Goal: Task Accomplishment & Management: Use online tool/utility

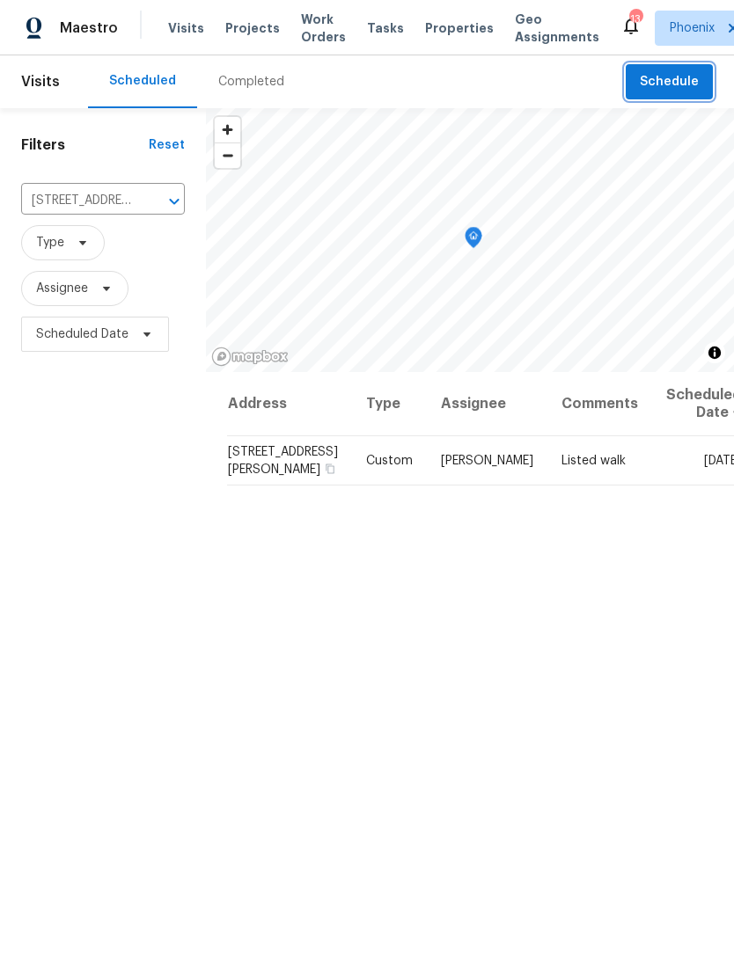
click at [705, 100] on button "Schedule" at bounding box center [668, 82] width 87 height 36
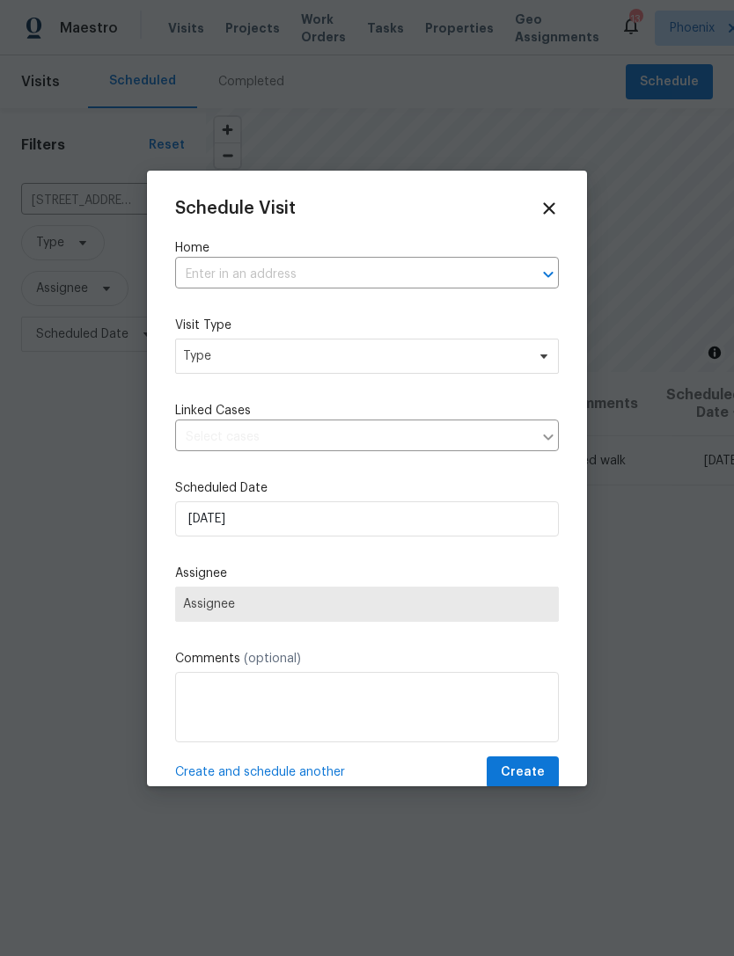
click at [278, 284] on input "text" at bounding box center [342, 274] width 334 height 27
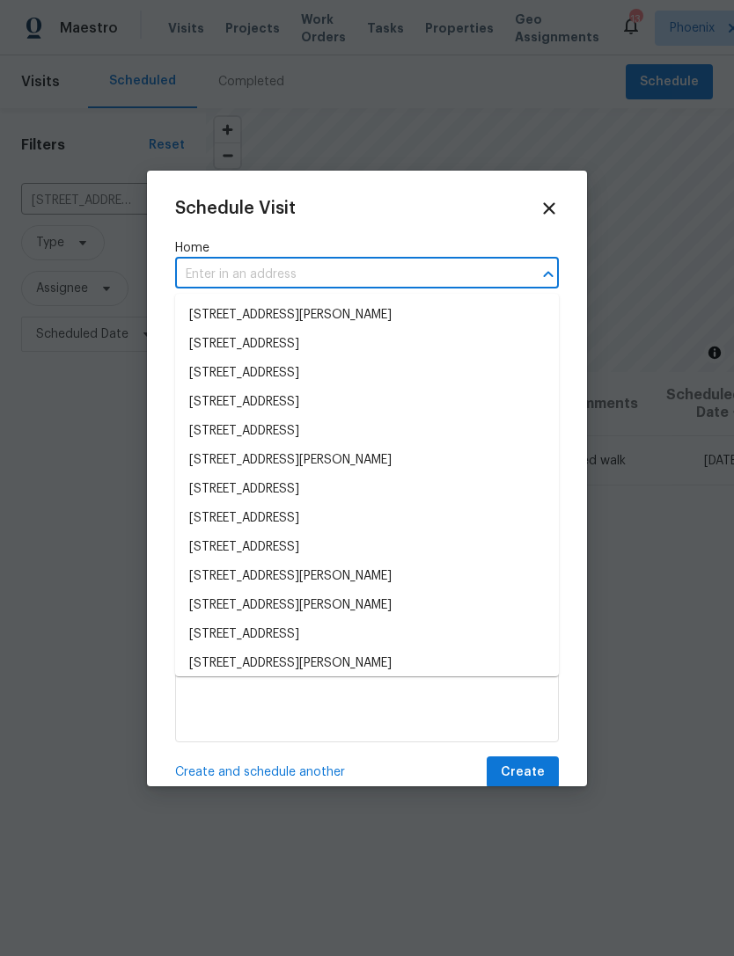
click at [217, 273] on input "text" at bounding box center [342, 274] width 334 height 27
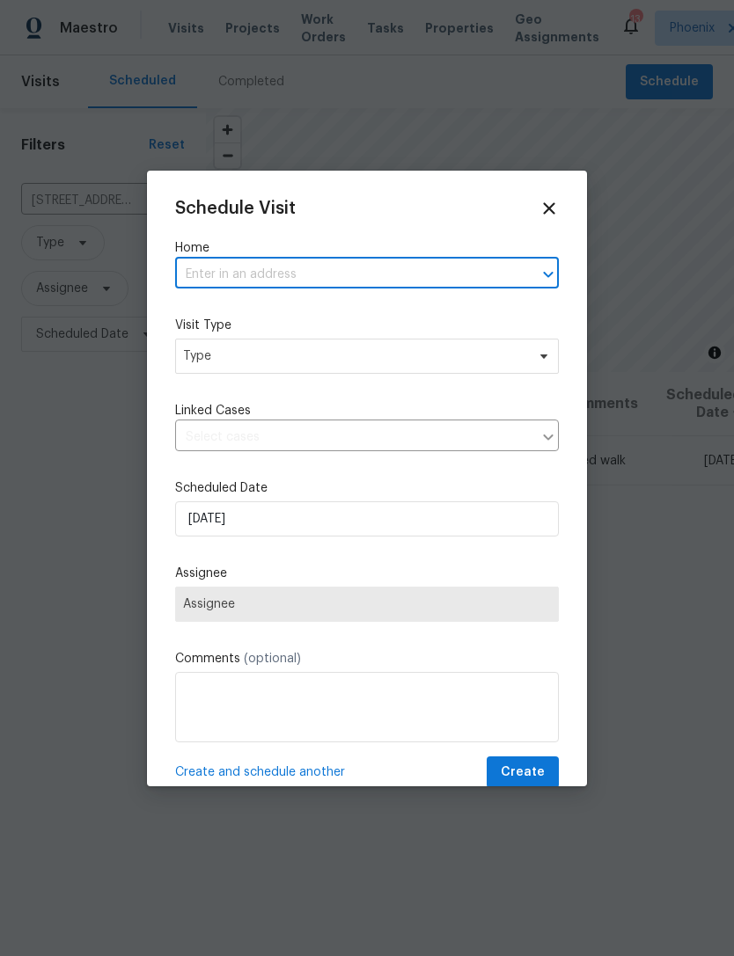
paste input "21610 N Bradford Dr Maricopa, AZ 85138"
type input "21610 N Bradford Dr Maricopa, AZ 85138"
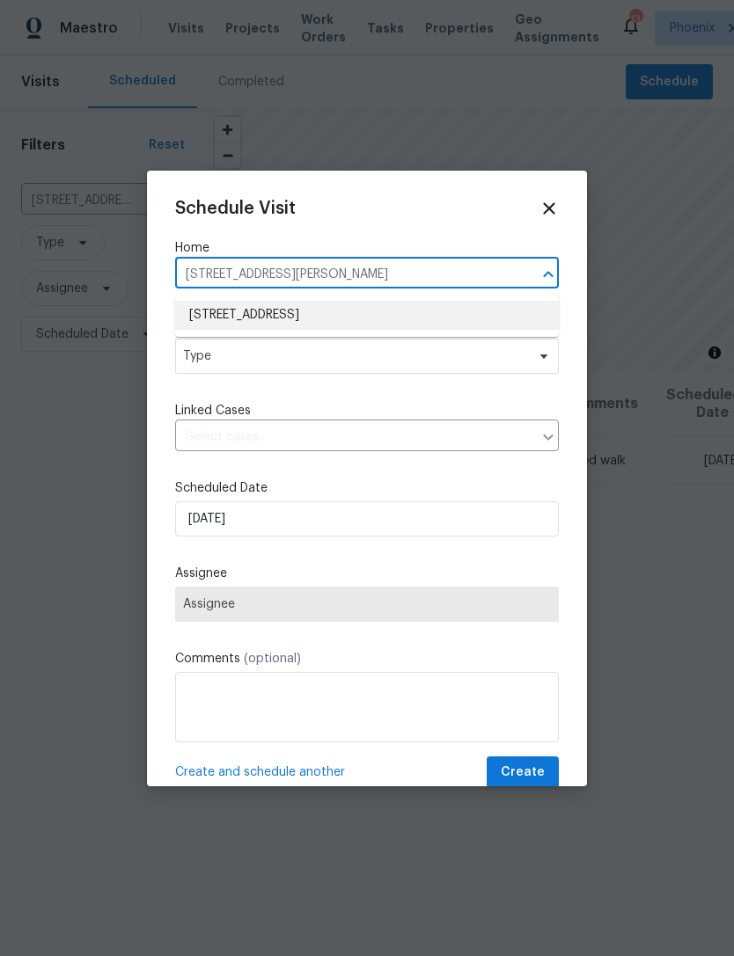
click at [379, 304] on li "21610 N Bradford Dr, Maricopa, AZ 85138" at bounding box center [367, 315] width 384 height 29
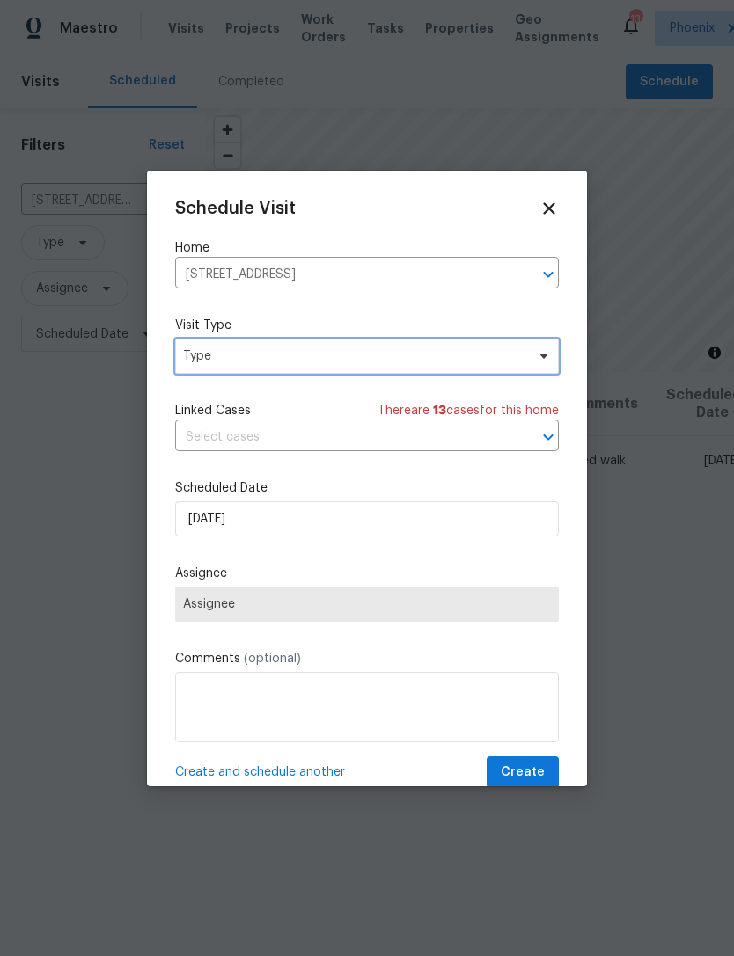
click at [362, 358] on span "Type" at bounding box center [354, 356] width 342 height 18
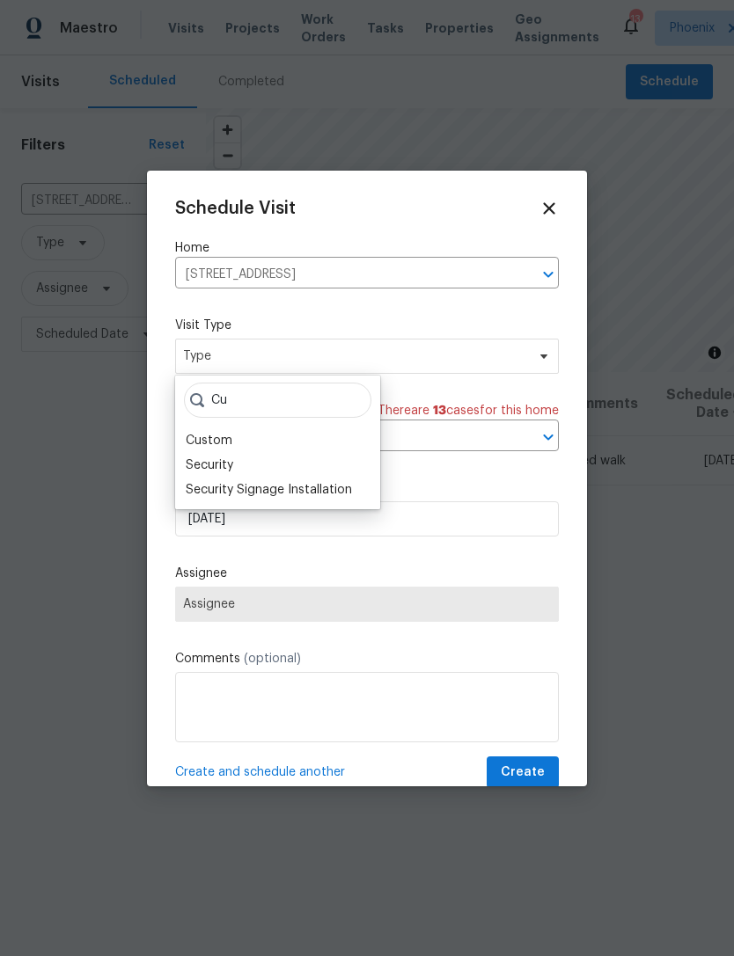
type input "C"
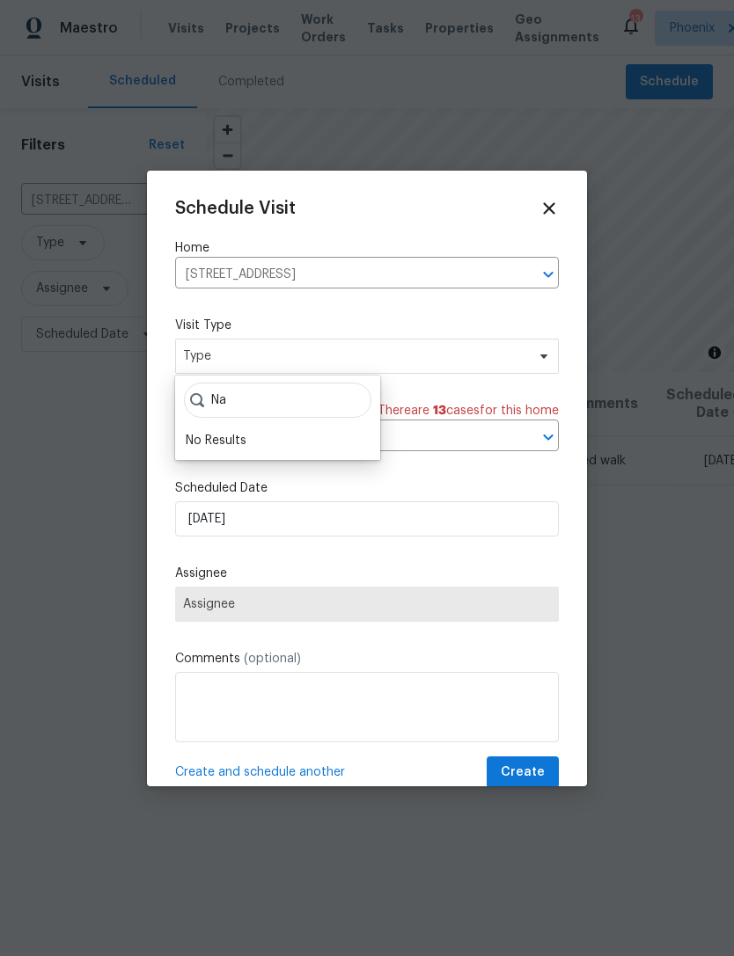
type input "N"
type input "Cus"
click at [218, 445] on div "Custom" at bounding box center [209, 441] width 47 height 18
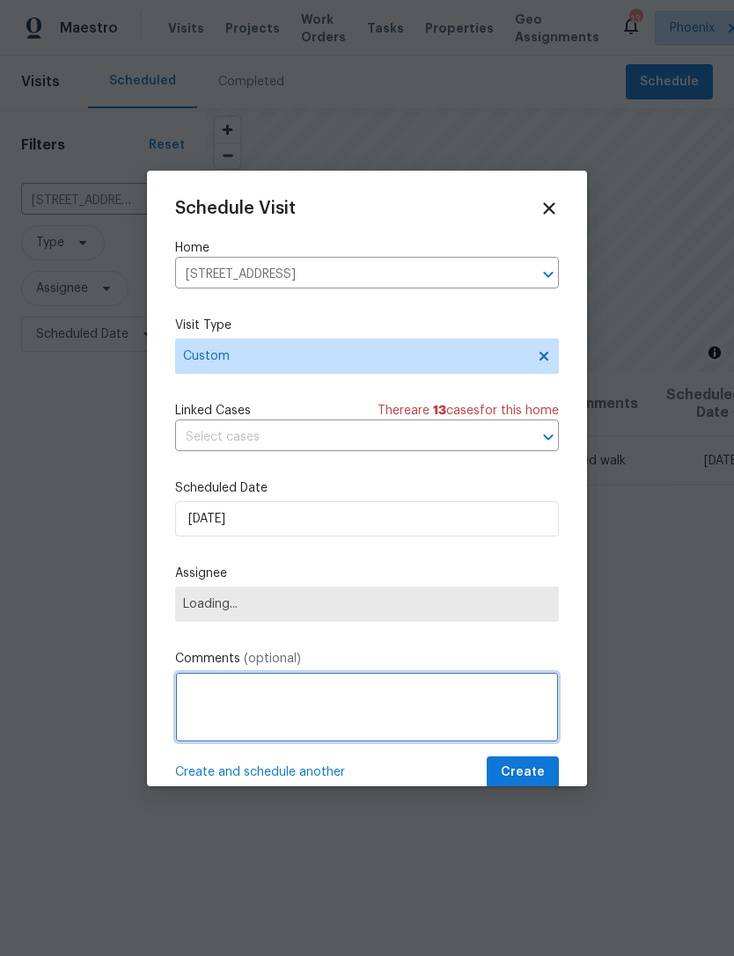
click at [294, 718] on textarea at bounding box center [367, 707] width 384 height 70
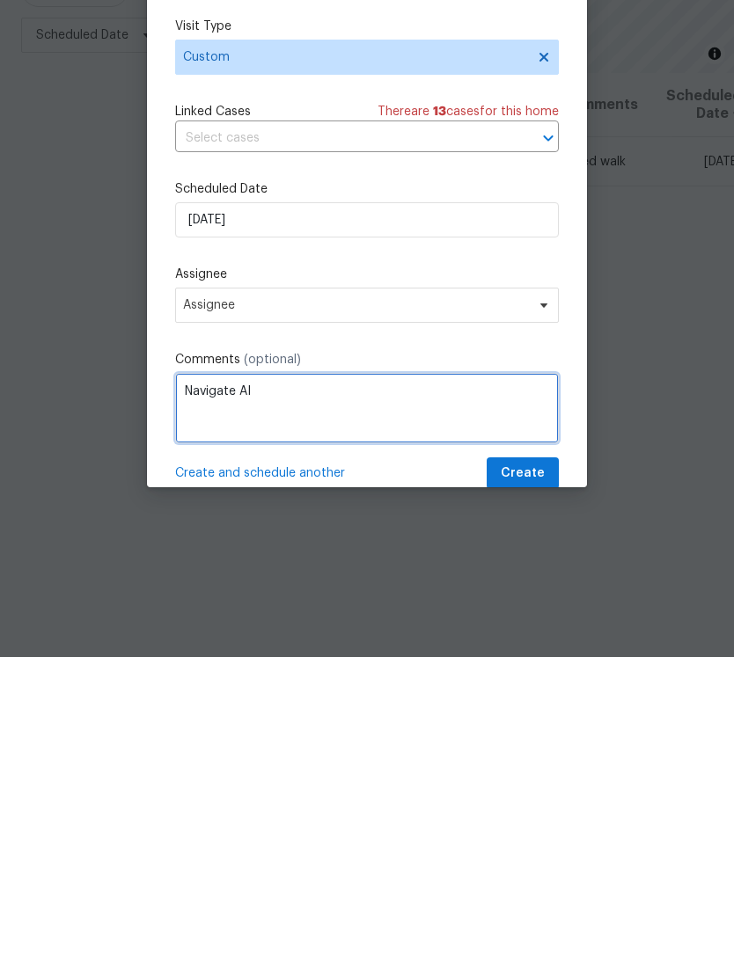
type textarea "Navigate AI"
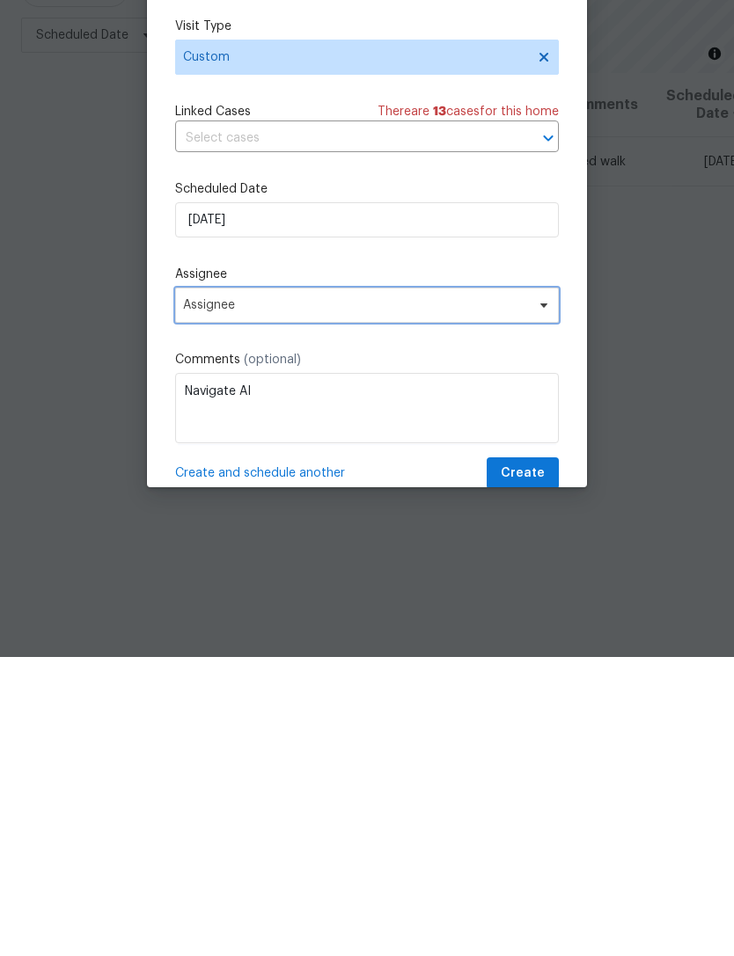
click at [501, 597] on span "Assignee" at bounding box center [355, 604] width 345 height 14
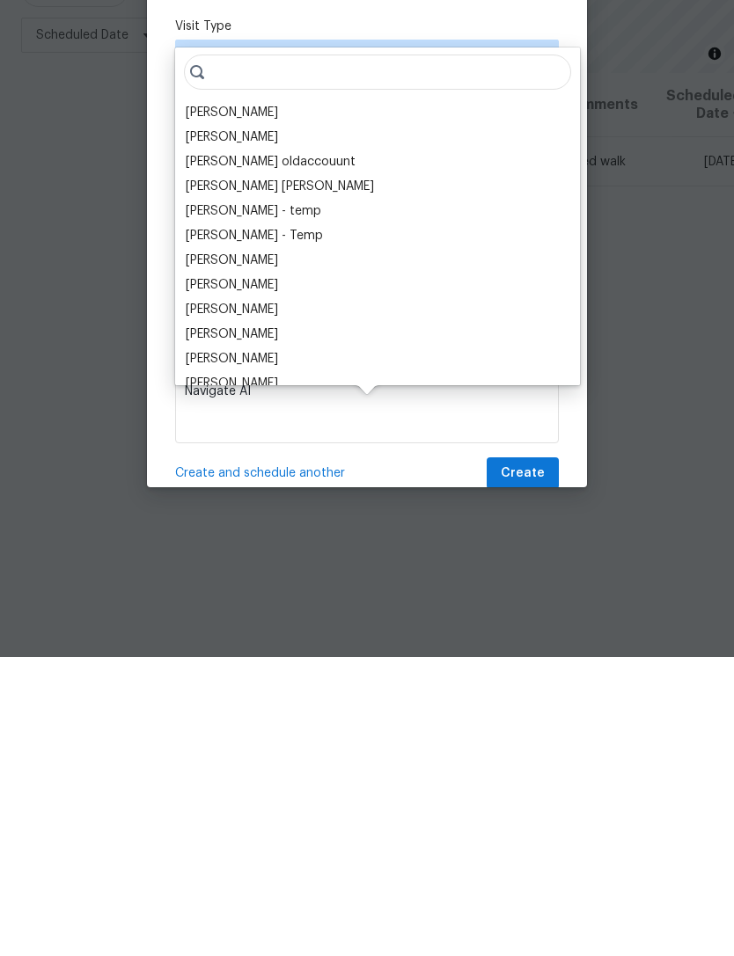
click at [278, 403] on div "[PERSON_NAME]" at bounding box center [232, 412] width 92 height 18
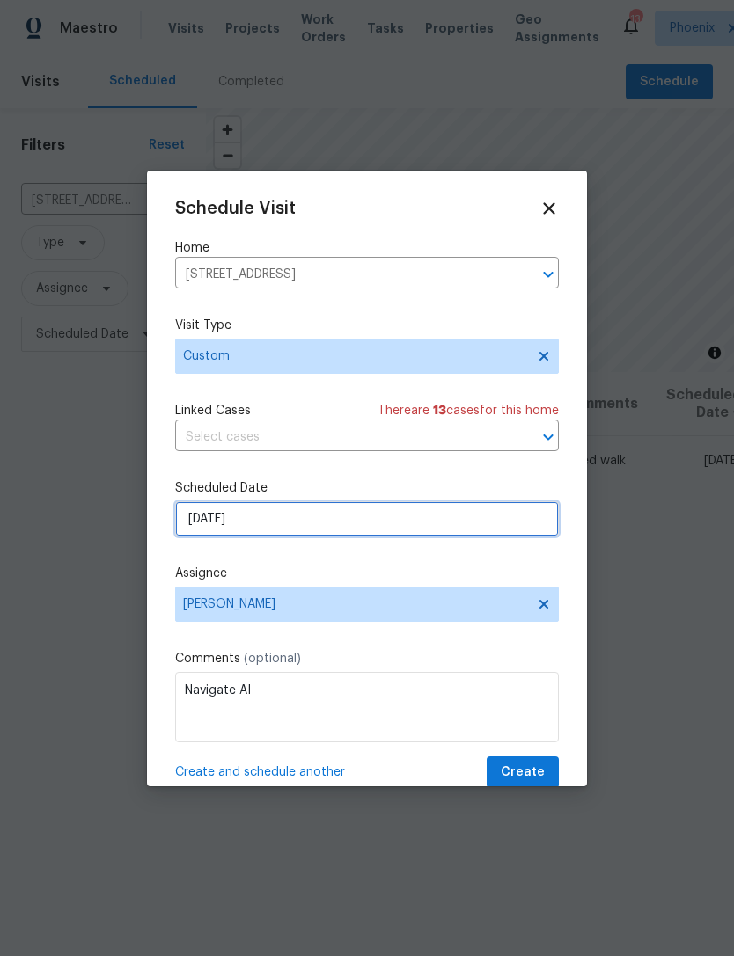
click at [374, 521] on input "[DATE]" at bounding box center [367, 518] width 384 height 35
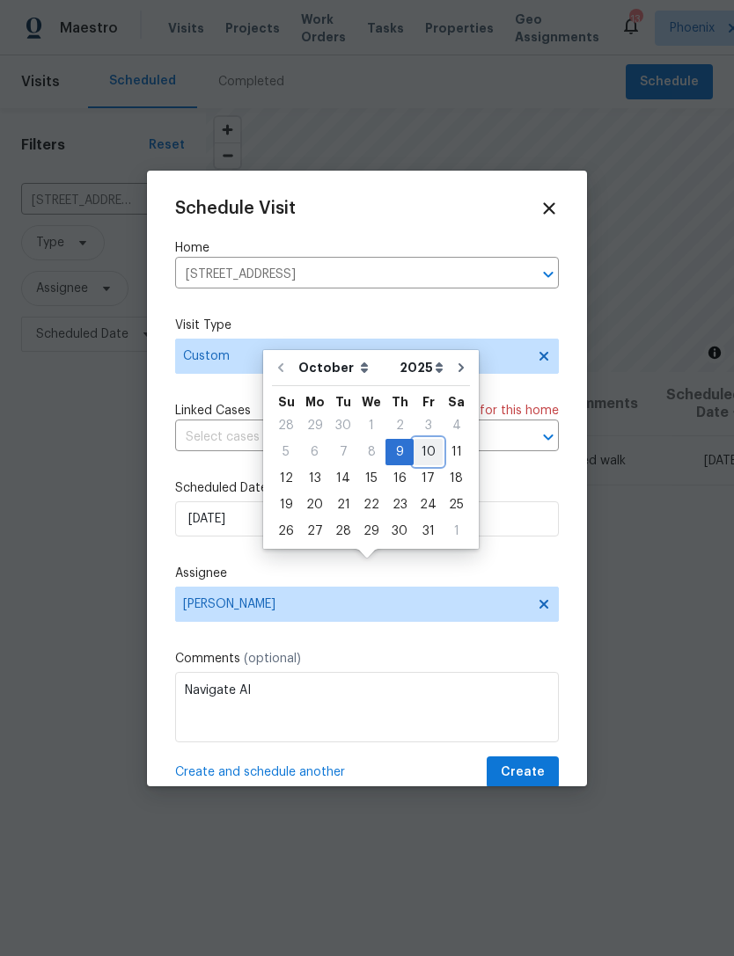
click at [419, 440] on div "10" at bounding box center [427, 452] width 29 height 25
type input "[DATE]"
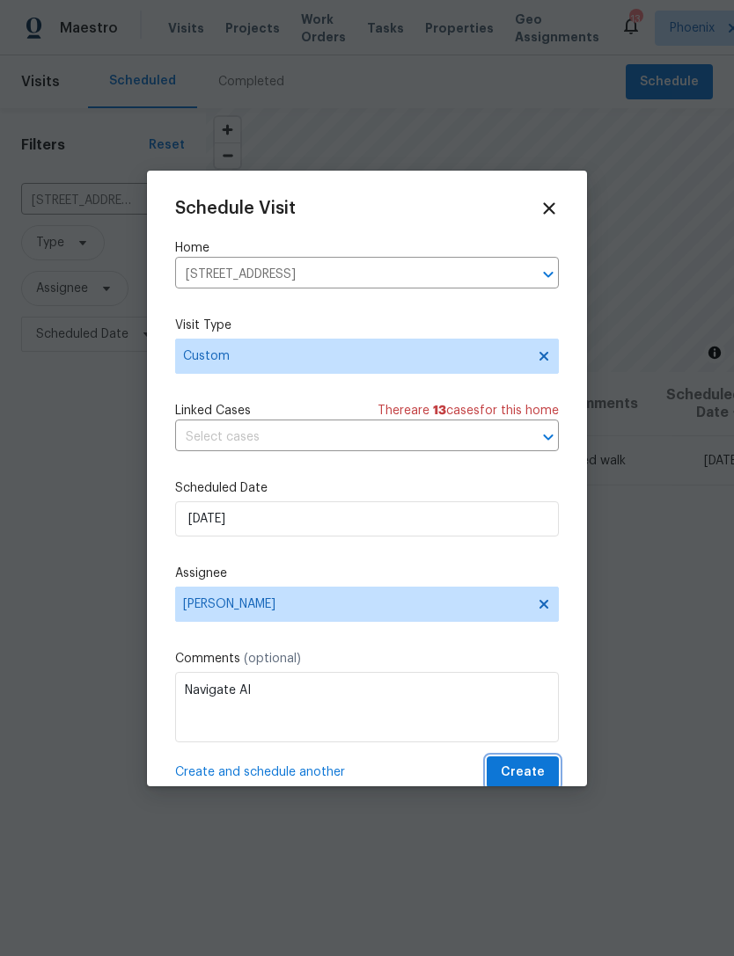
click at [534, 772] on span "Create" at bounding box center [523, 773] width 44 height 22
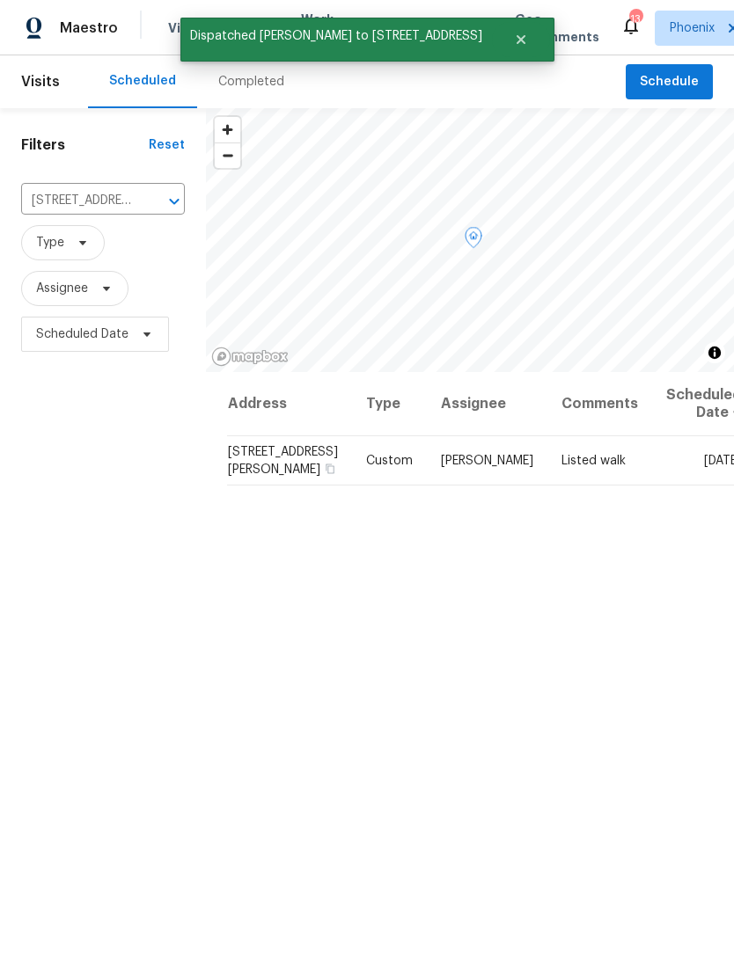
click at [655, 596] on div "Address Type Assignee Comments Scheduled Date ↑ 3636 E Stampede Dr, Gilbert, AZ…" at bounding box center [470, 754] width 528 height 765
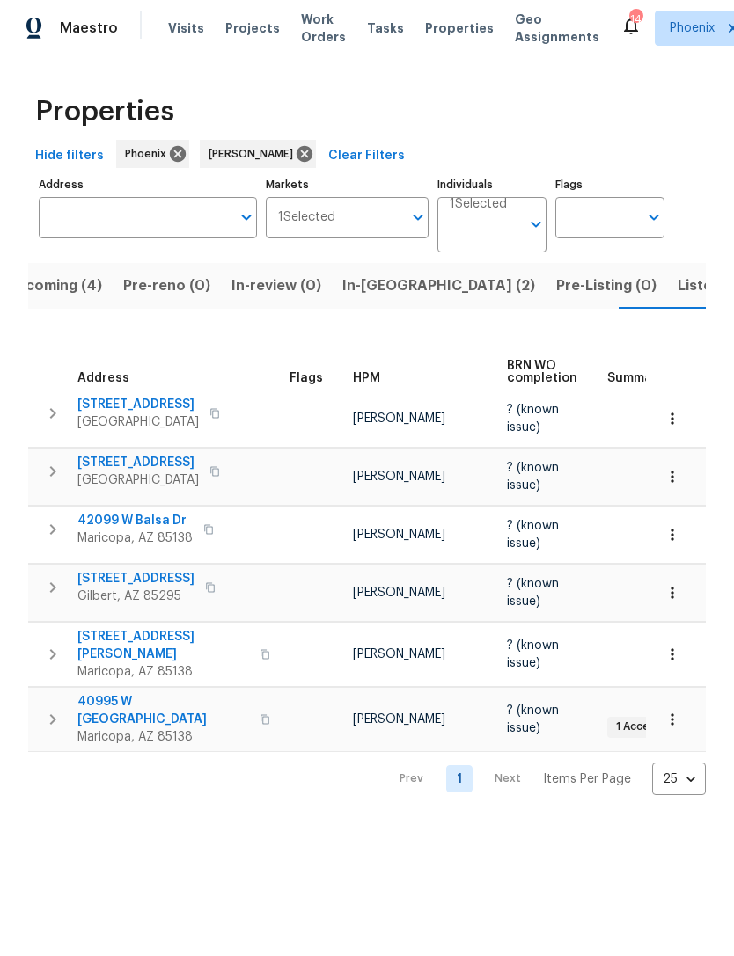
click at [677, 298] on span "Listed (17)" at bounding box center [713, 286] width 72 height 25
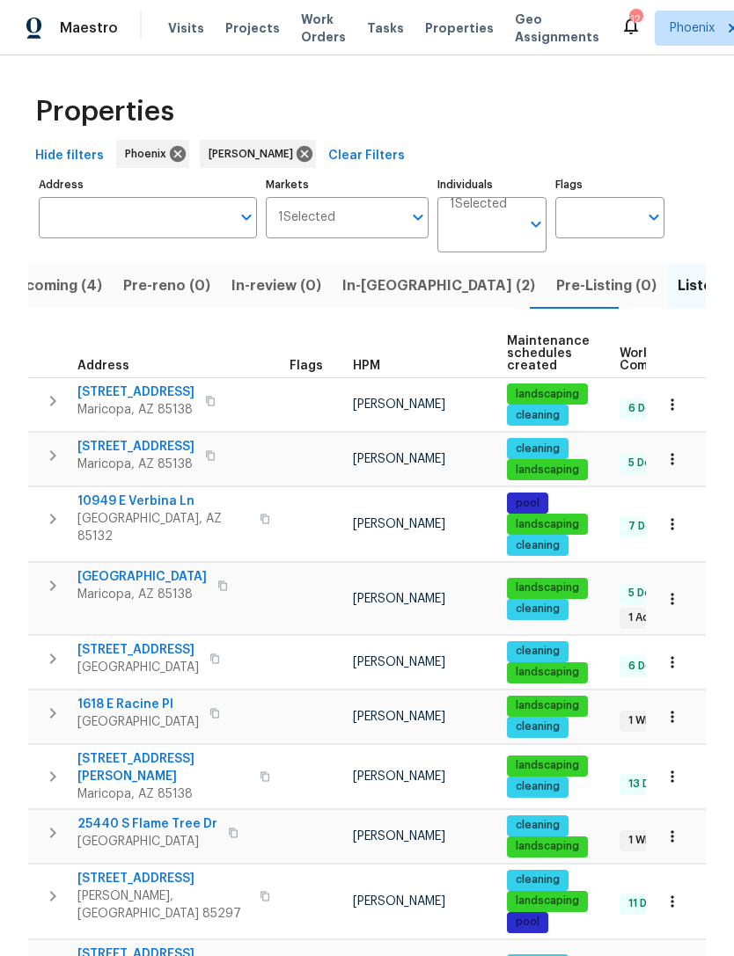
click at [65, 298] on span "Upcoming (4)" at bounding box center [54, 286] width 96 height 25
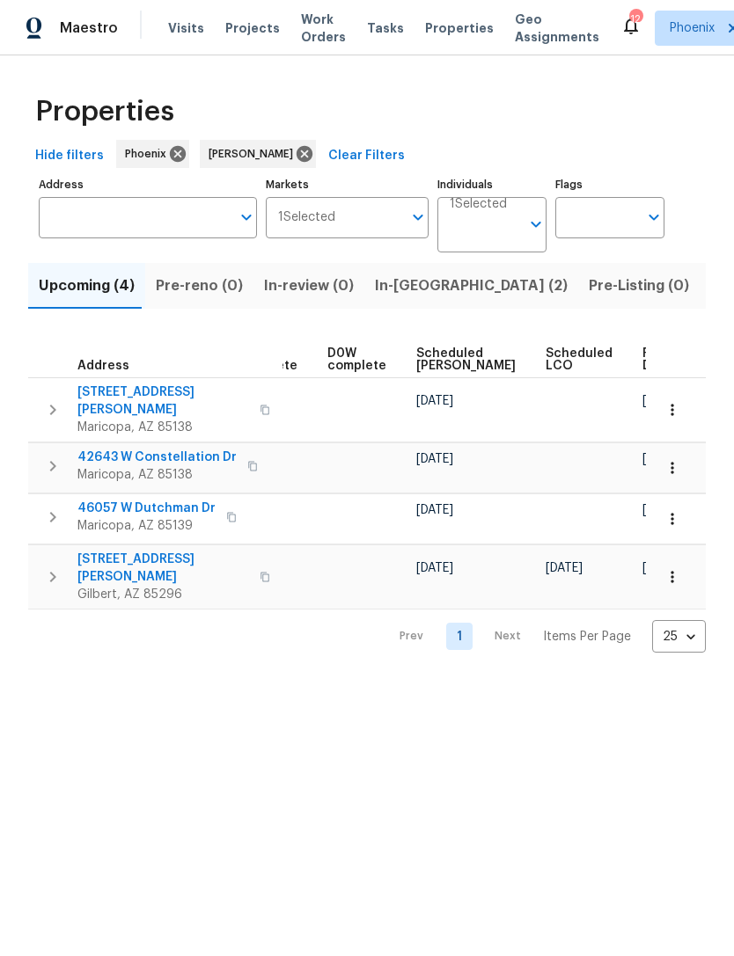
scroll to position [0, 441]
click at [643, 372] on span "Ready Date" at bounding box center [662, 359] width 39 height 25
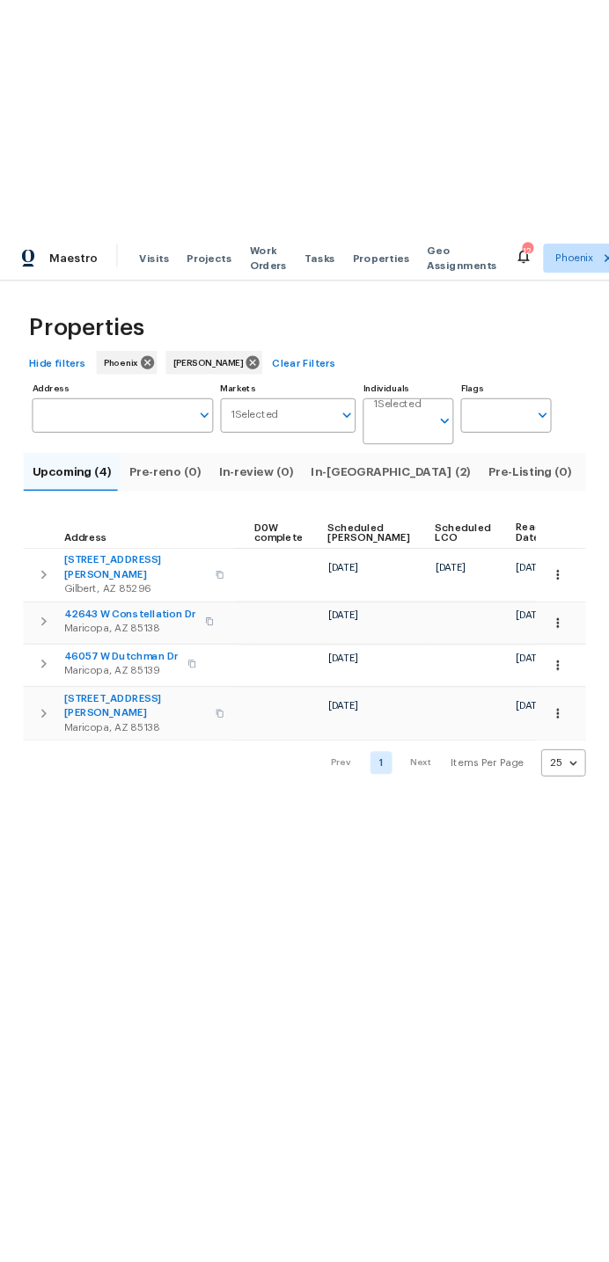
scroll to position [0, 462]
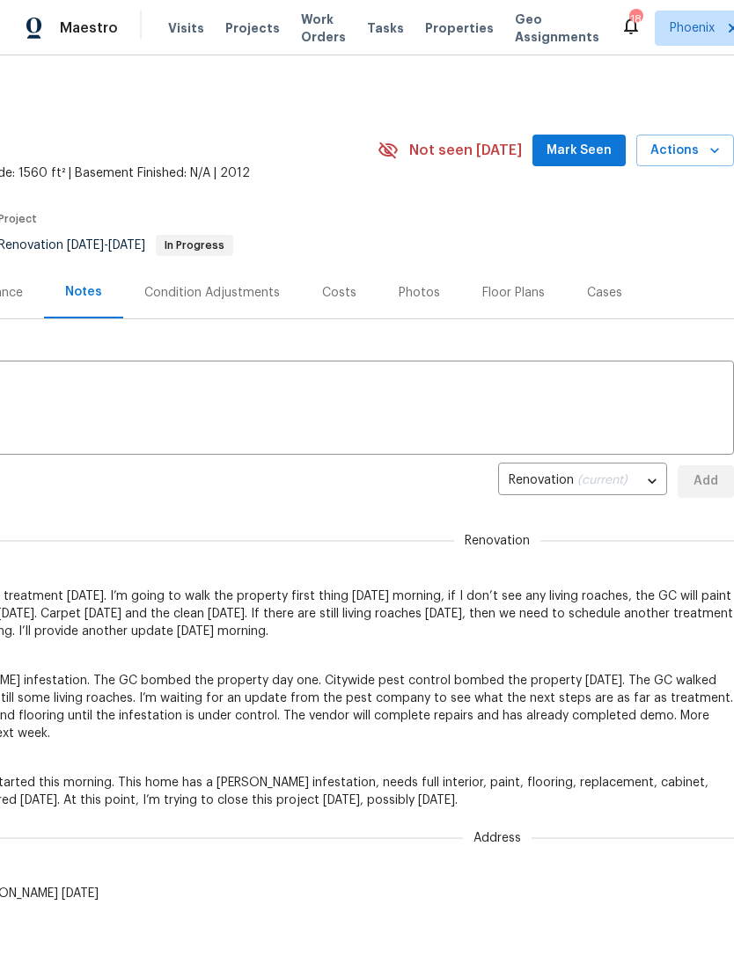
scroll to position [0, 260]
click at [590, 162] on span "Mark Seen" at bounding box center [578, 151] width 65 height 22
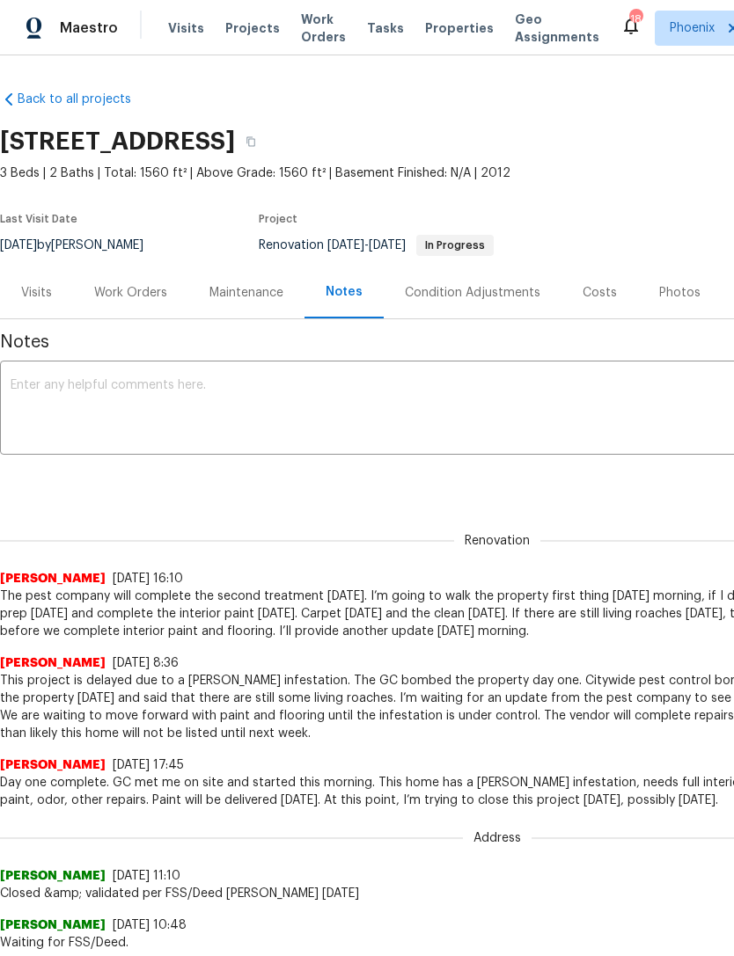
scroll to position [0, 0]
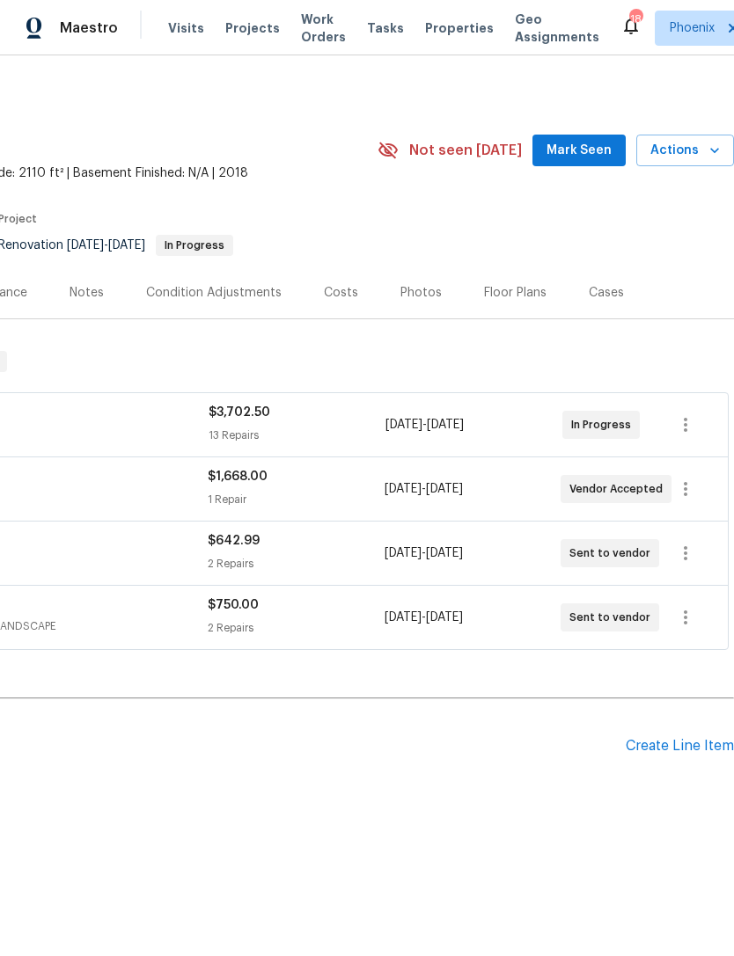
scroll to position [0, 260]
click at [589, 162] on span "Mark Seen" at bounding box center [578, 151] width 65 height 22
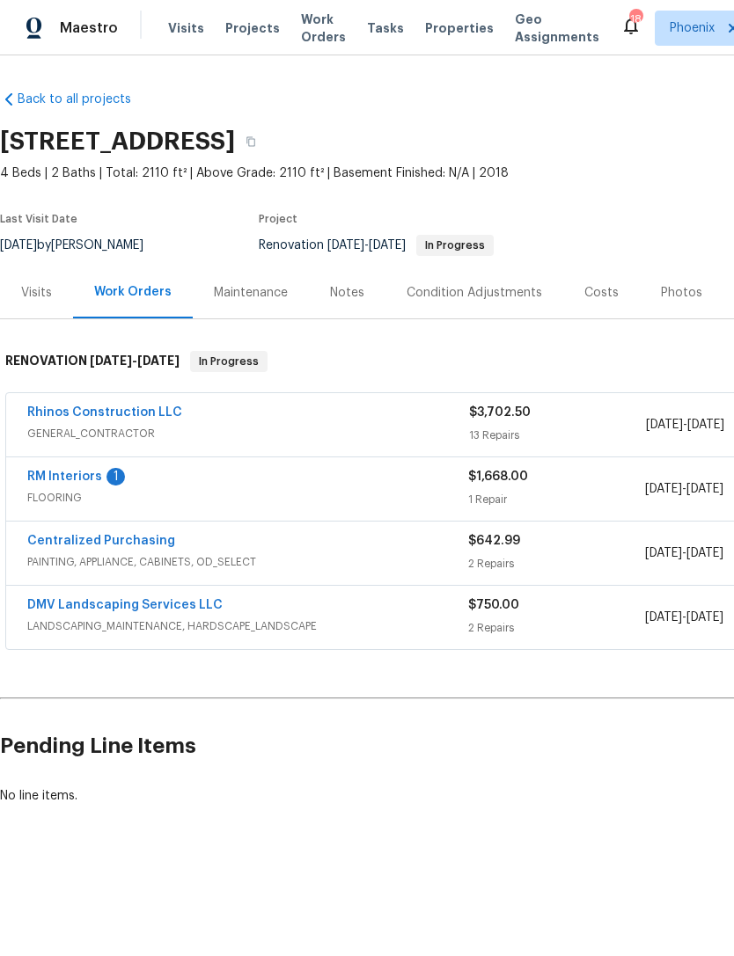
scroll to position [0, 0]
click at [67, 483] on link "RM Interiors" at bounding box center [64, 477] width 75 height 12
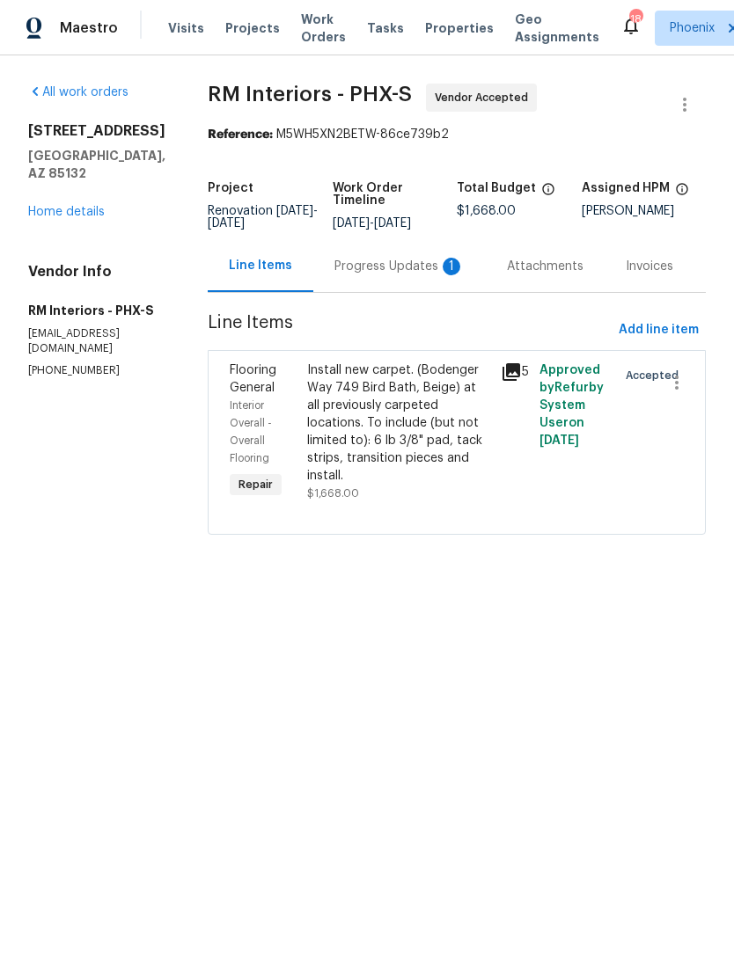
click at [391, 275] on div "Progress Updates 1" at bounding box center [399, 267] width 130 height 18
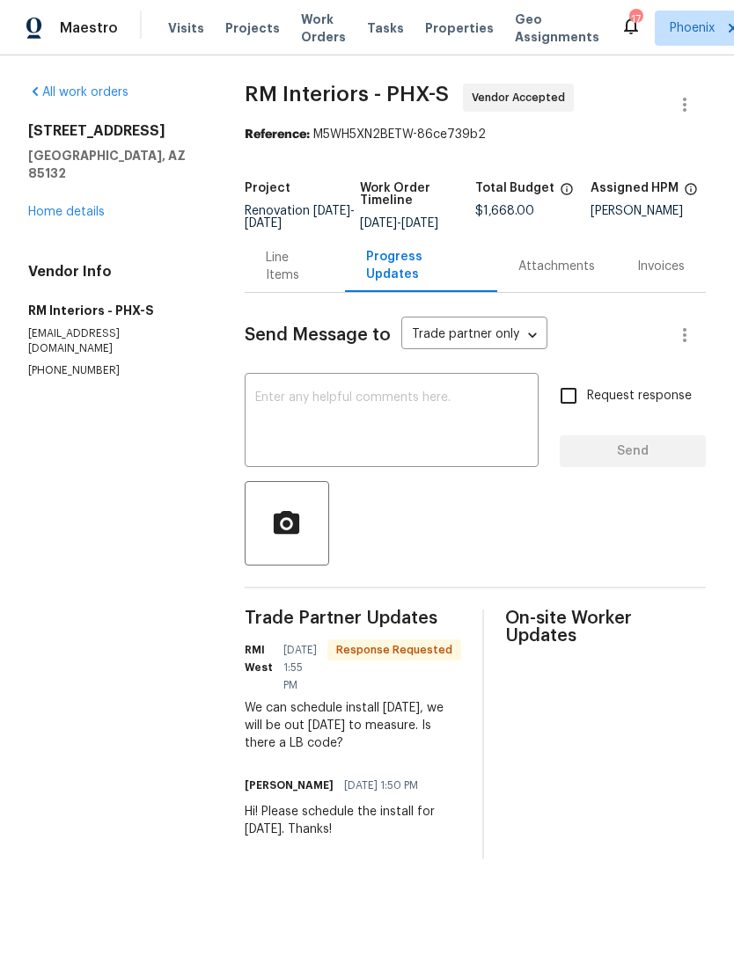
click at [468, 453] on textarea at bounding box center [391, 422] width 273 height 62
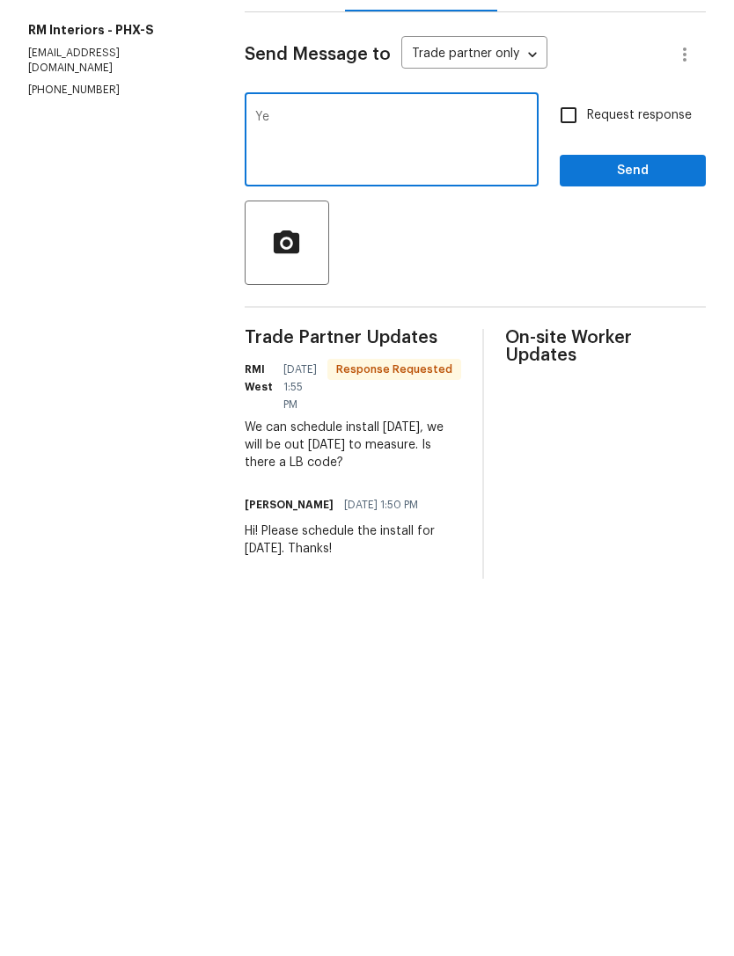
type textarea "Y"
type textarea "Thank you! 1978"
click at [662, 441] on span "Send" at bounding box center [633, 452] width 118 height 22
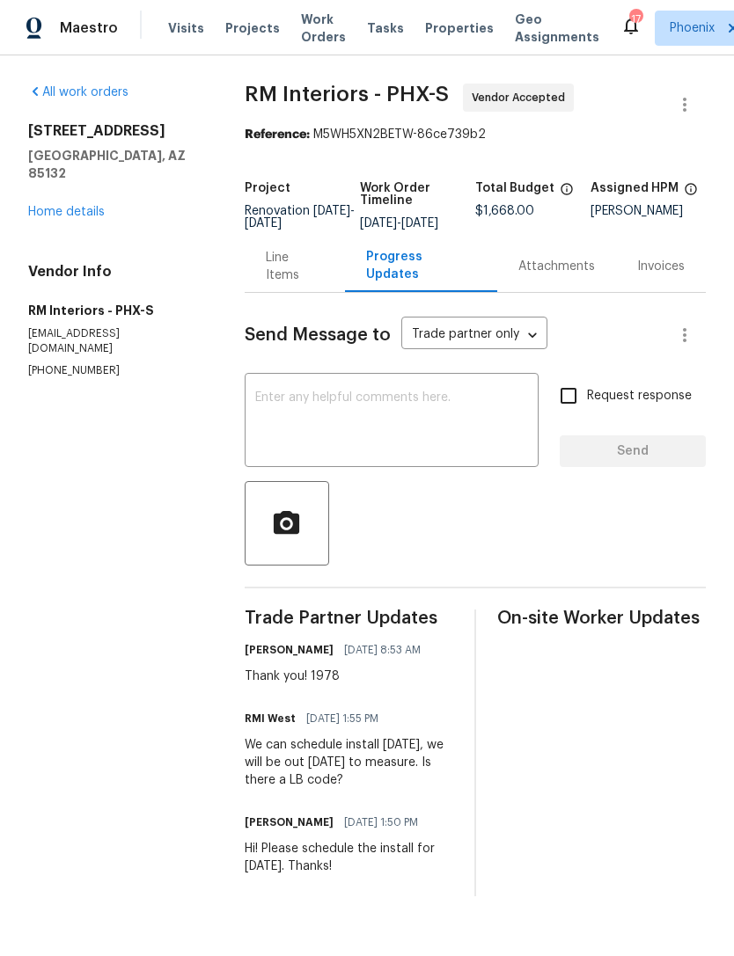
click at [372, 437] on textarea at bounding box center [391, 422] width 273 height 62
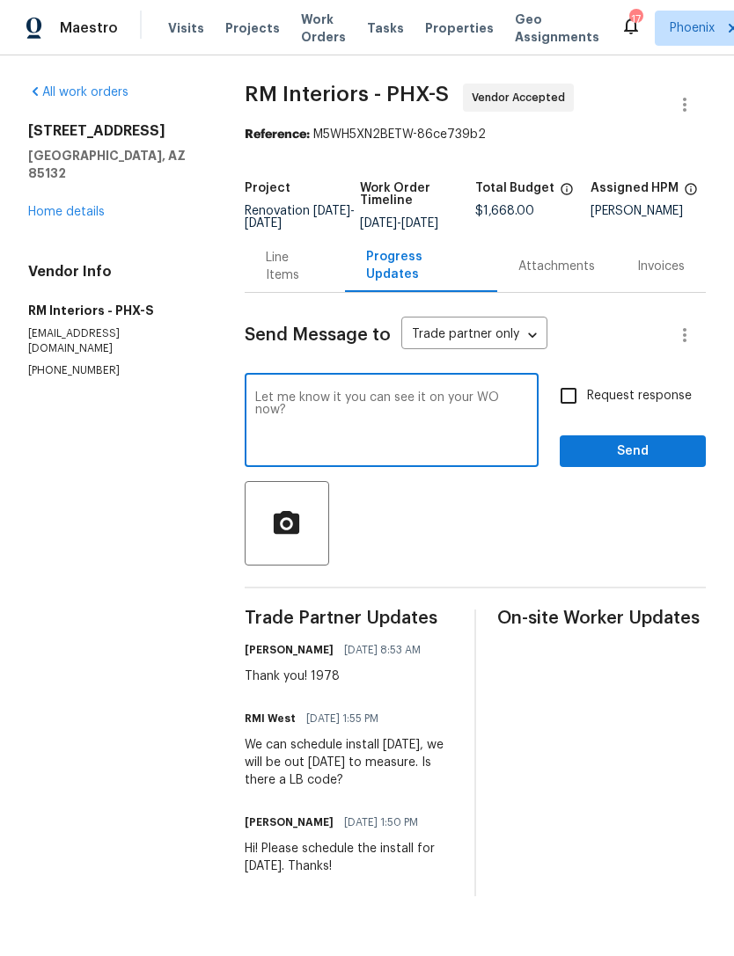
click at [257, 432] on textarea "Let me know it you can see it on your WO now?" at bounding box center [391, 422] width 273 height 62
click at [312, 422] on textarea "Please Let me know it you can see it on your WO now?" at bounding box center [391, 422] width 273 height 62
click at [378, 432] on textarea "Please let me know it you can see it on your WO now?" at bounding box center [391, 422] width 273 height 62
click at [366, 449] on textarea "Please let me know if you can see it on your WO now?" at bounding box center [391, 422] width 273 height 62
type textarea "Please let me know if you can see it on your WO now?"
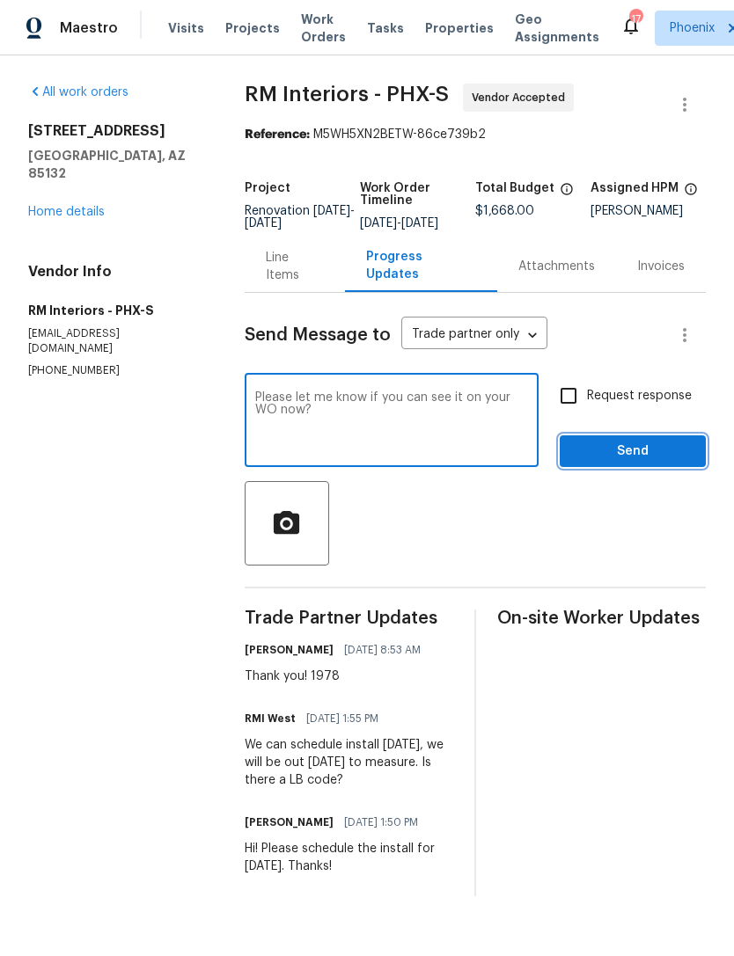
click at [654, 463] on span "Send" at bounding box center [633, 452] width 118 height 22
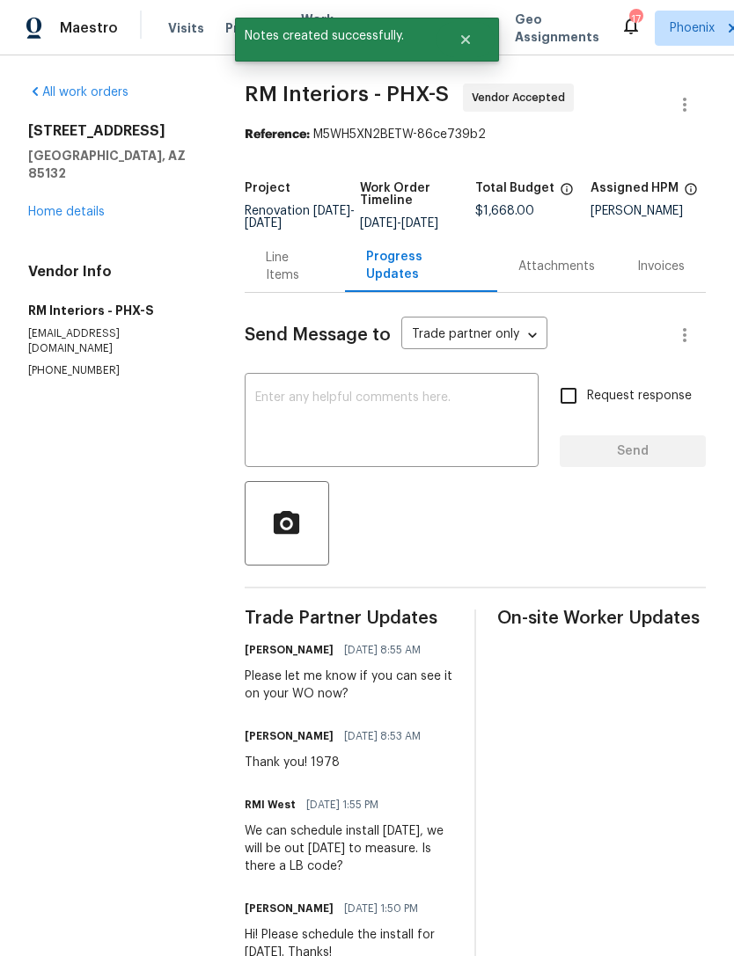
click at [86, 217] on link "Home details" at bounding box center [66, 212] width 77 height 12
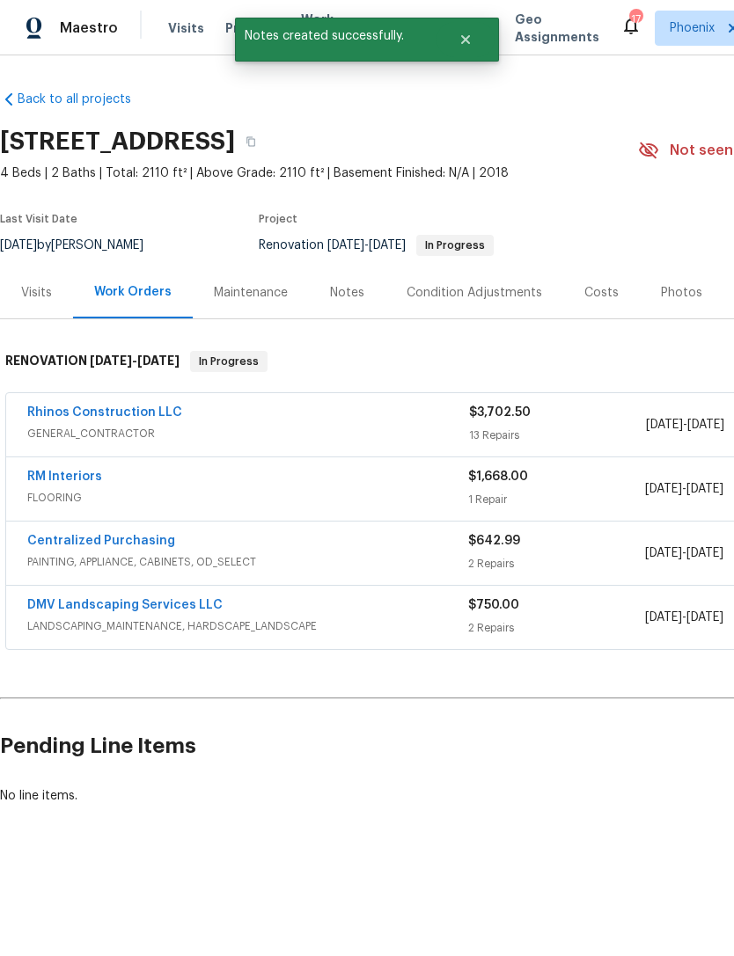
click at [157, 611] on link "DMV Landscaping Services LLC" at bounding box center [124, 605] width 195 height 12
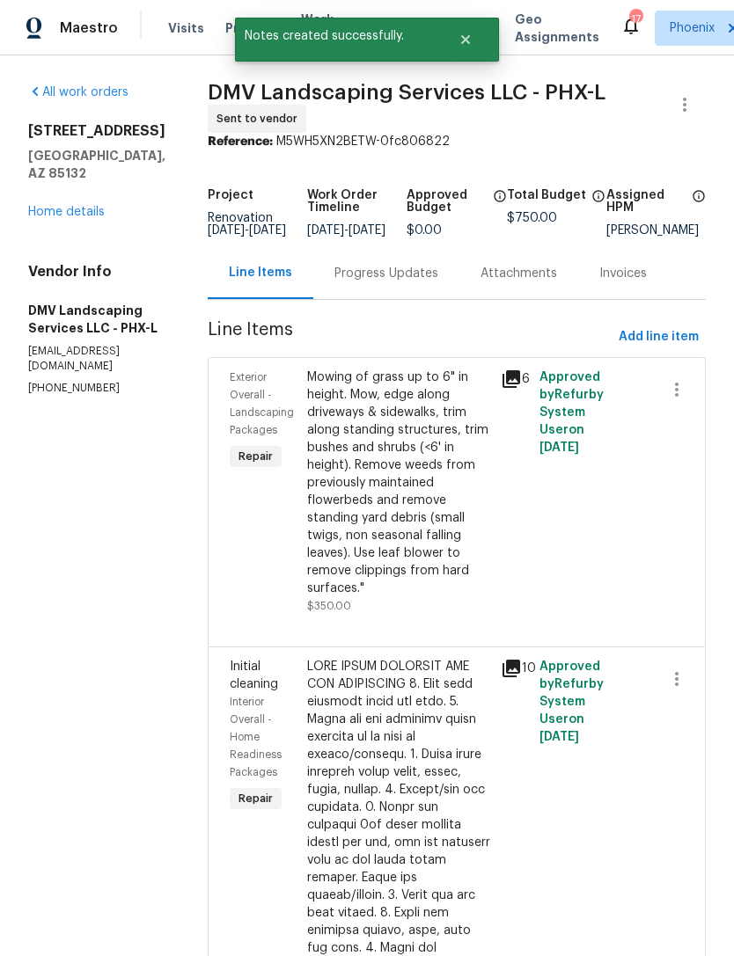
click at [385, 282] on div "Progress Updates" at bounding box center [386, 274] width 104 height 18
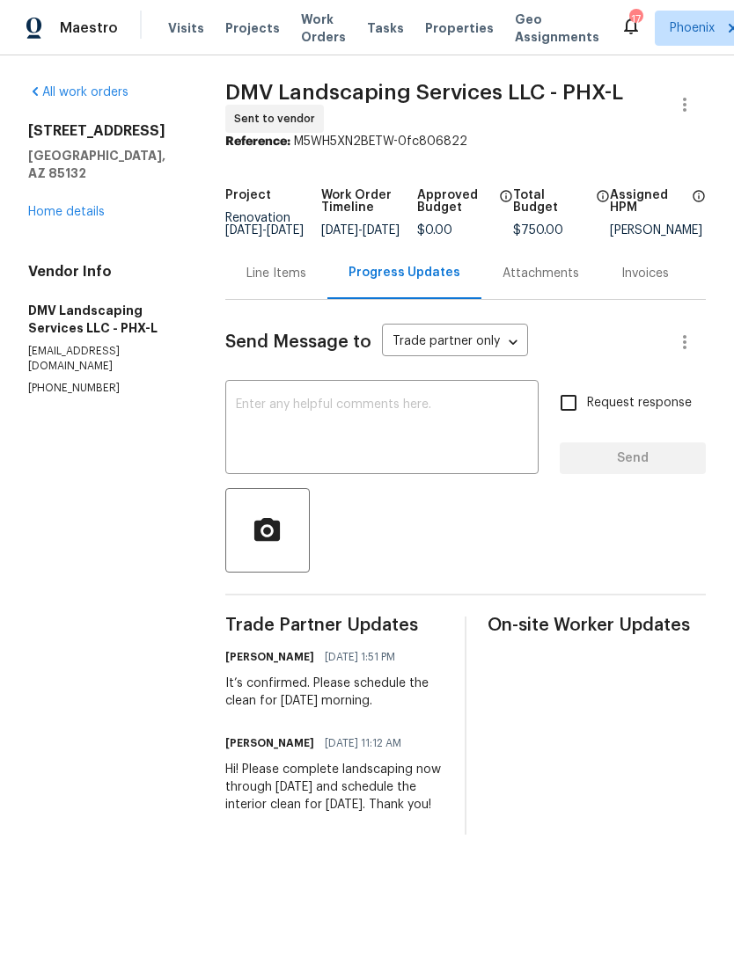
click at [71, 216] on link "Home details" at bounding box center [66, 212] width 77 height 12
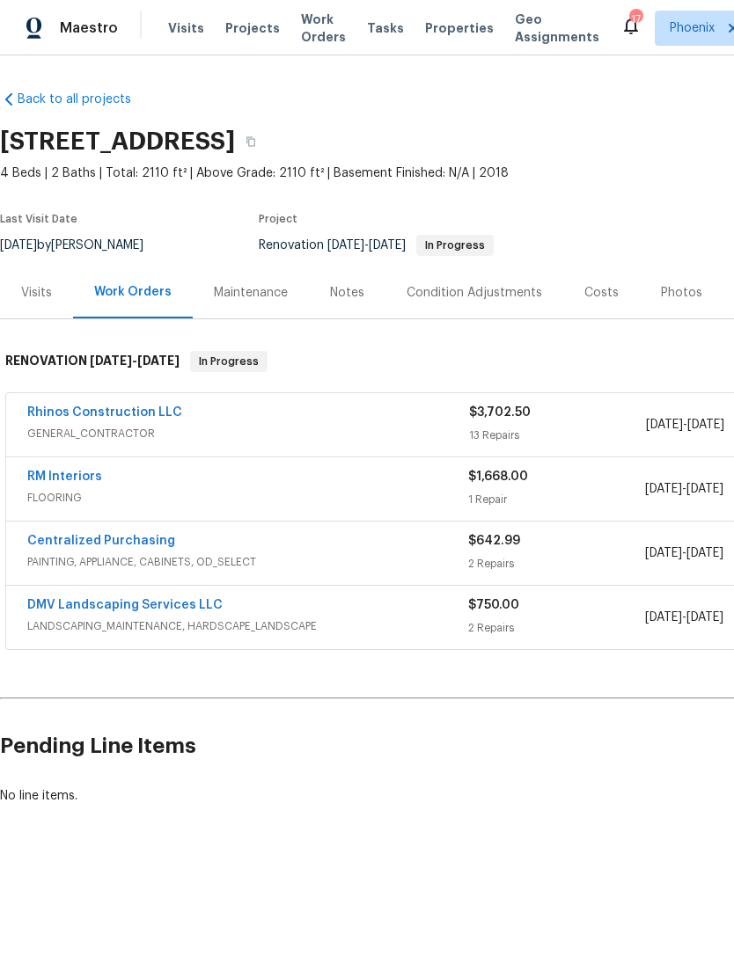
click at [356, 302] on div "Notes" at bounding box center [347, 293] width 34 height 18
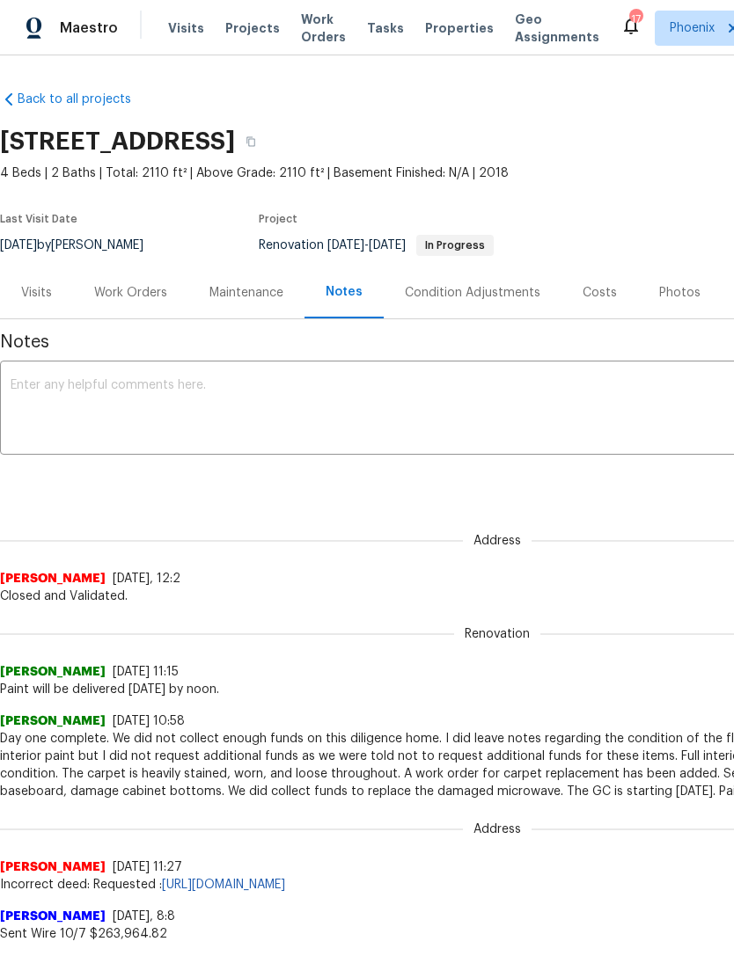
click at [294, 415] on textarea at bounding box center [497, 410] width 973 height 62
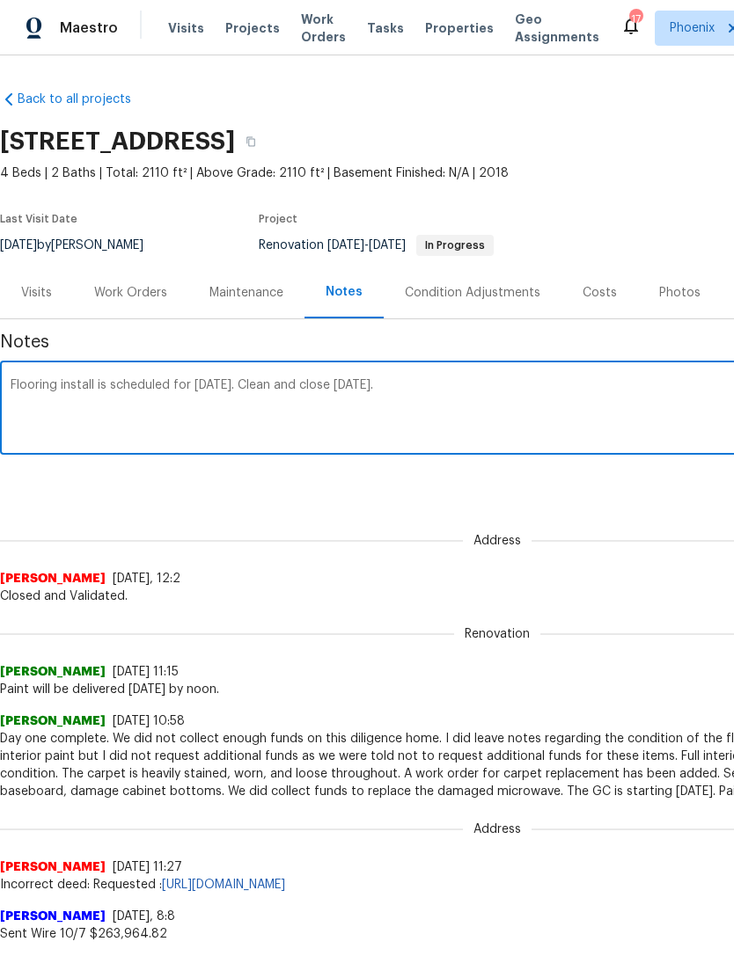
type textarea "Flooring install is scheduled for [DATE]. Clean and close [DATE]."
click at [669, 534] on div "Address [PERSON_NAME] B [DATE], 12:2 Closed and Validated." at bounding box center [497, 558] width 994 height 93
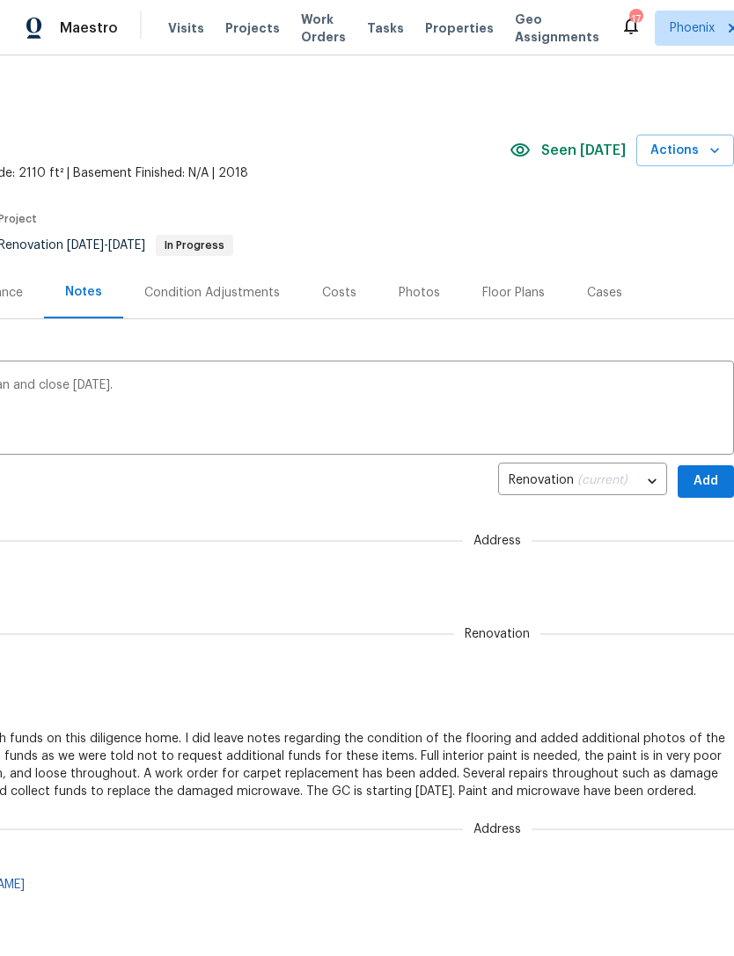
scroll to position [0, 260]
click at [708, 493] on span "Add" at bounding box center [705, 482] width 28 height 22
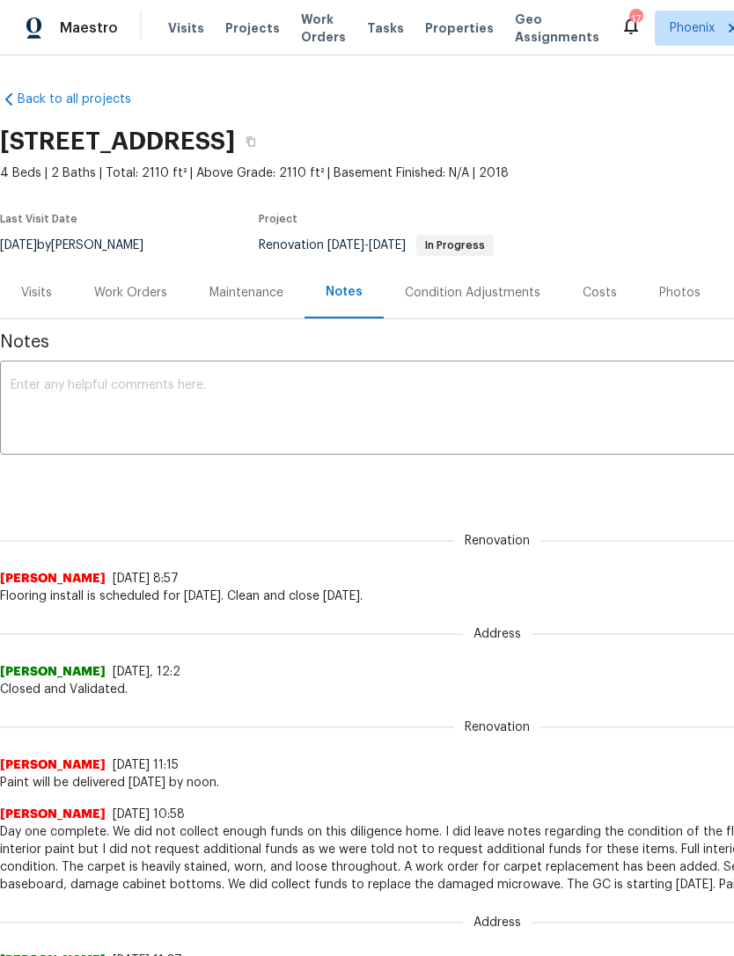
scroll to position [0, 0]
click at [260, 402] on textarea at bounding box center [497, 410] width 973 height 62
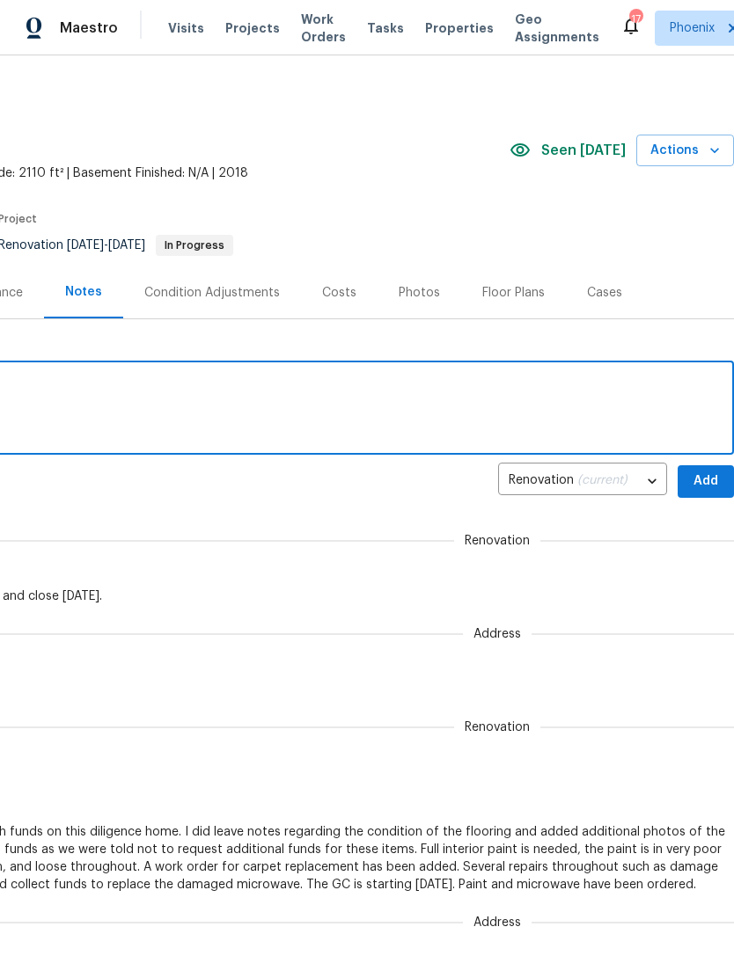
scroll to position [0, 260]
type textarea "Microwave will be delivered [DATE]."
click at [706, 493] on span "Add" at bounding box center [705, 482] width 28 height 22
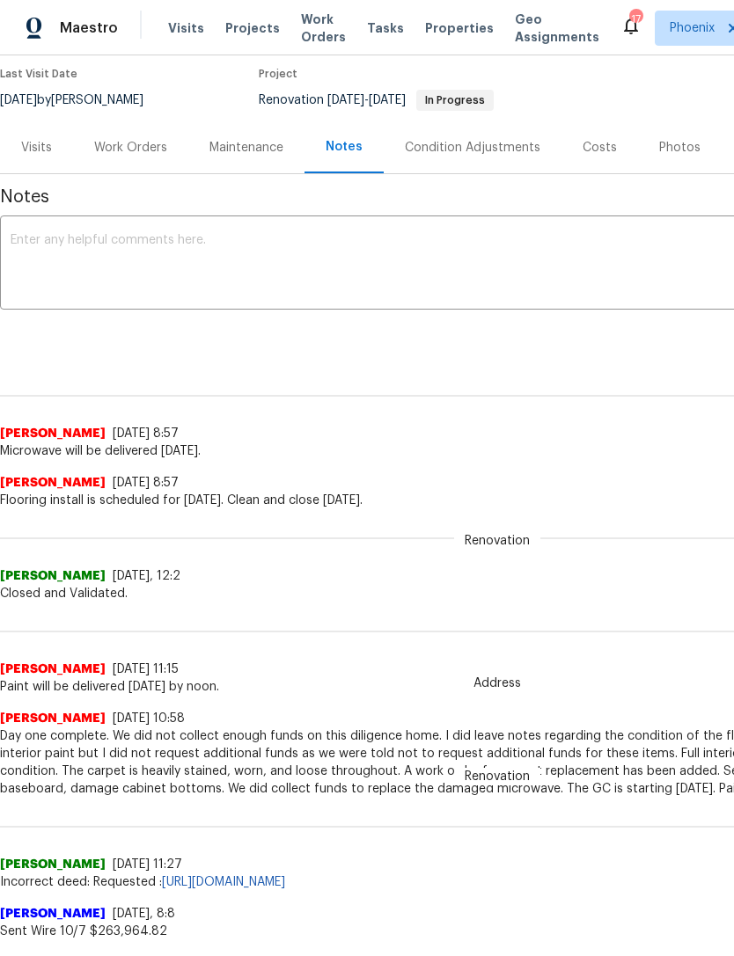
scroll to position [146, 0]
click at [315, 39] on span "Work Orders" at bounding box center [323, 28] width 45 height 35
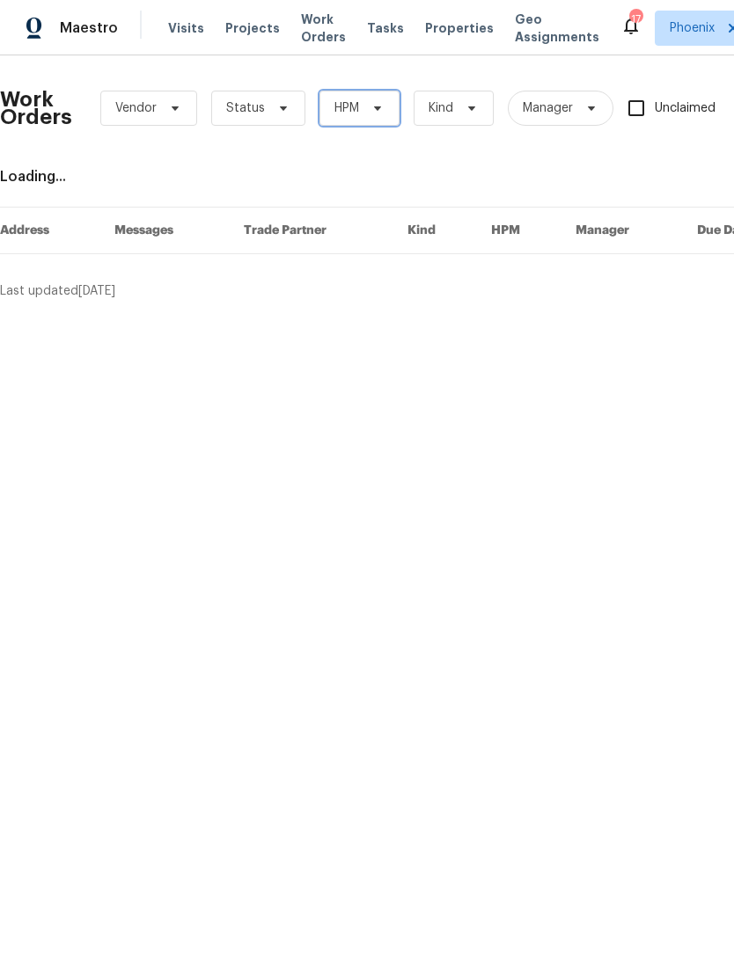
click at [377, 115] on icon at bounding box center [377, 108] width 14 height 14
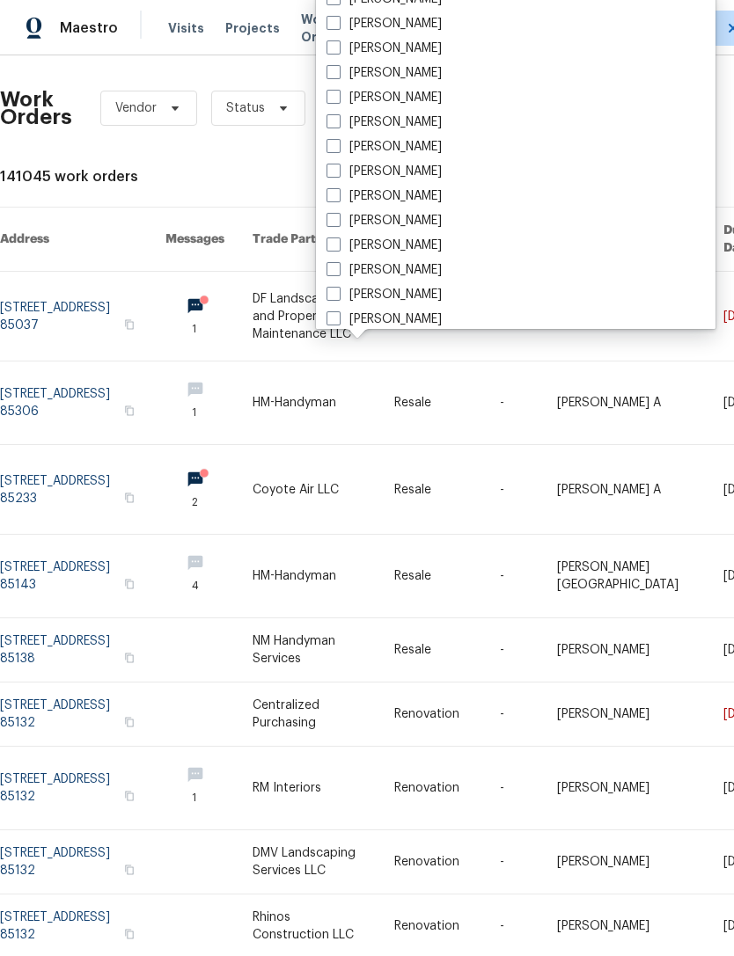
scroll to position [915, 0]
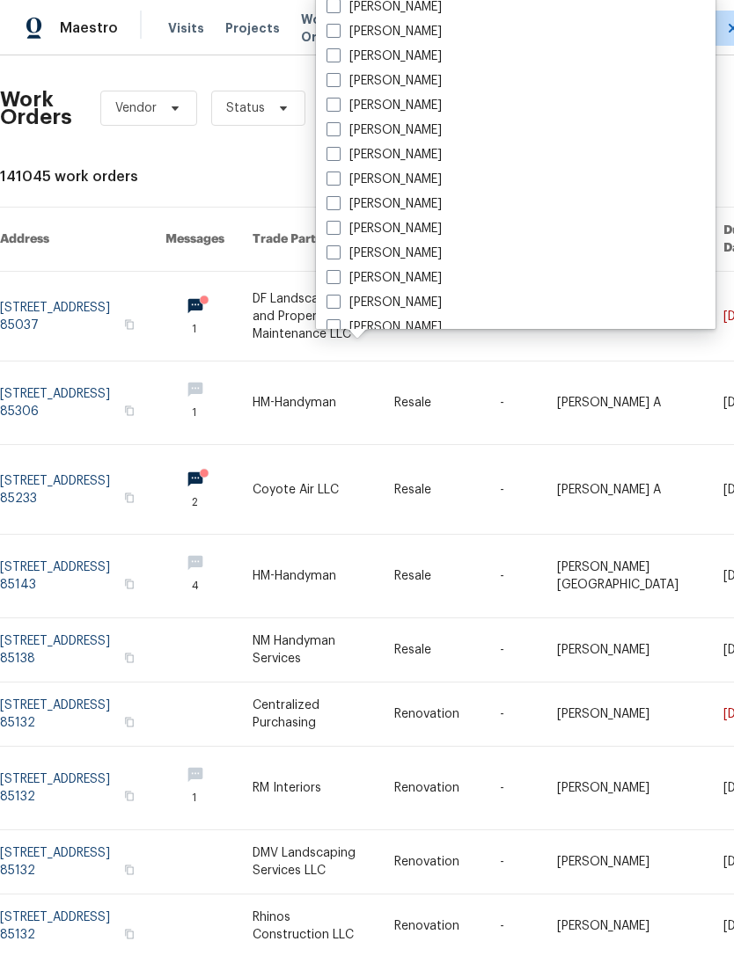
click at [442, 109] on label "[PERSON_NAME]" at bounding box center [383, 106] width 115 height 18
click at [338, 108] on input "[PERSON_NAME]" at bounding box center [331, 102] width 11 height 11
checkbox input "true"
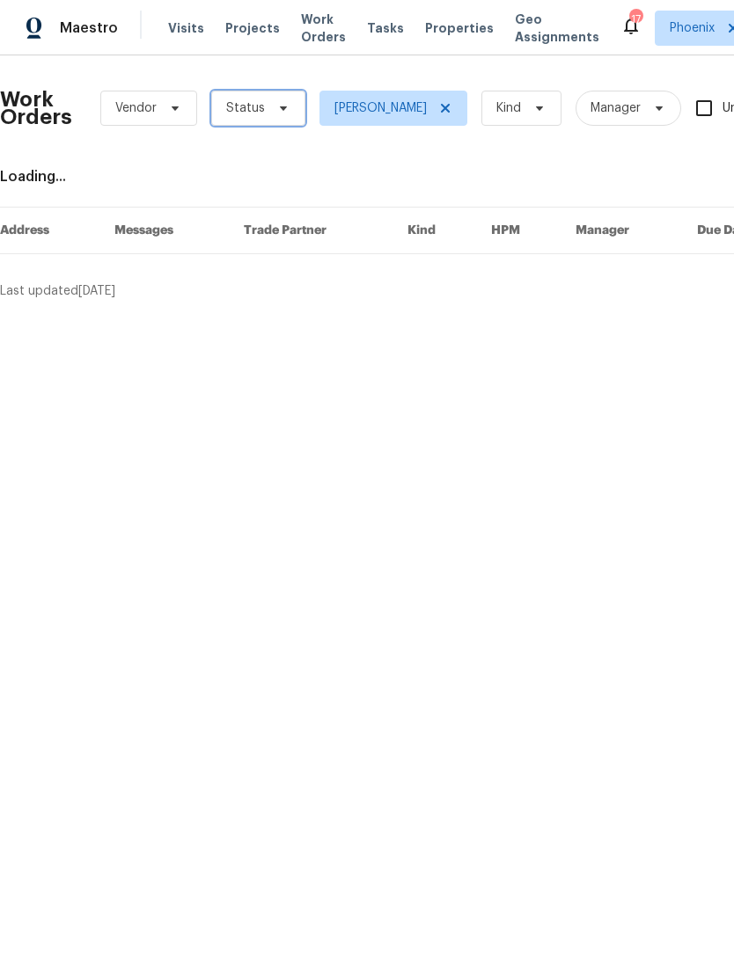
click at [262, 126] on span "Status" at bounding box center [258, 108] width 94 height 35
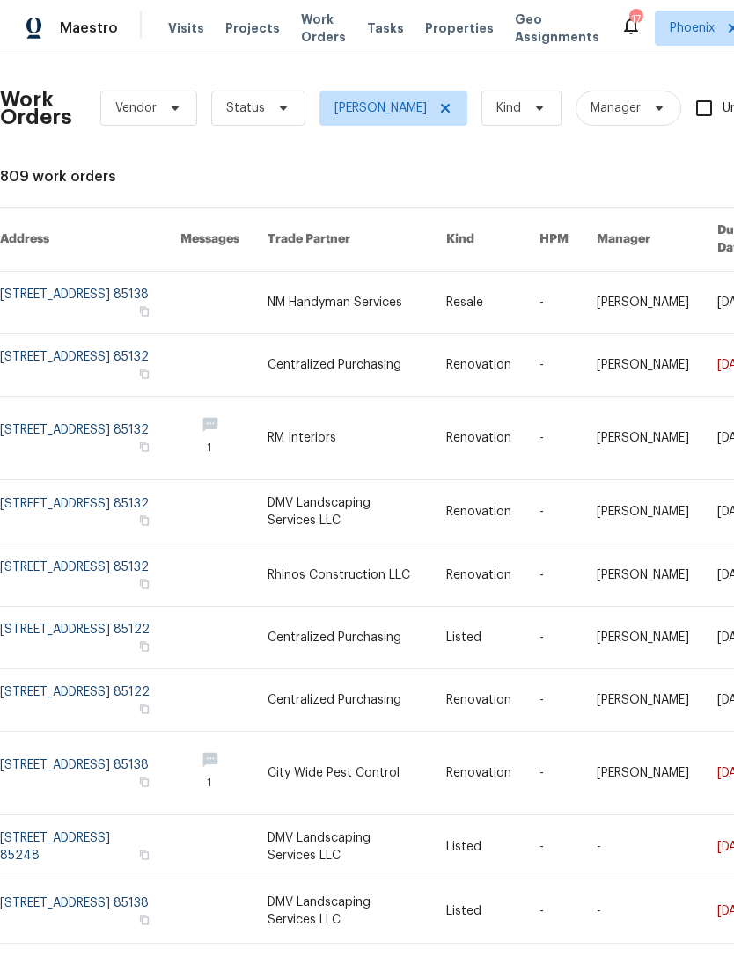
click at [63, 299] on link at bounding box center [90, 303] width 180 height 62
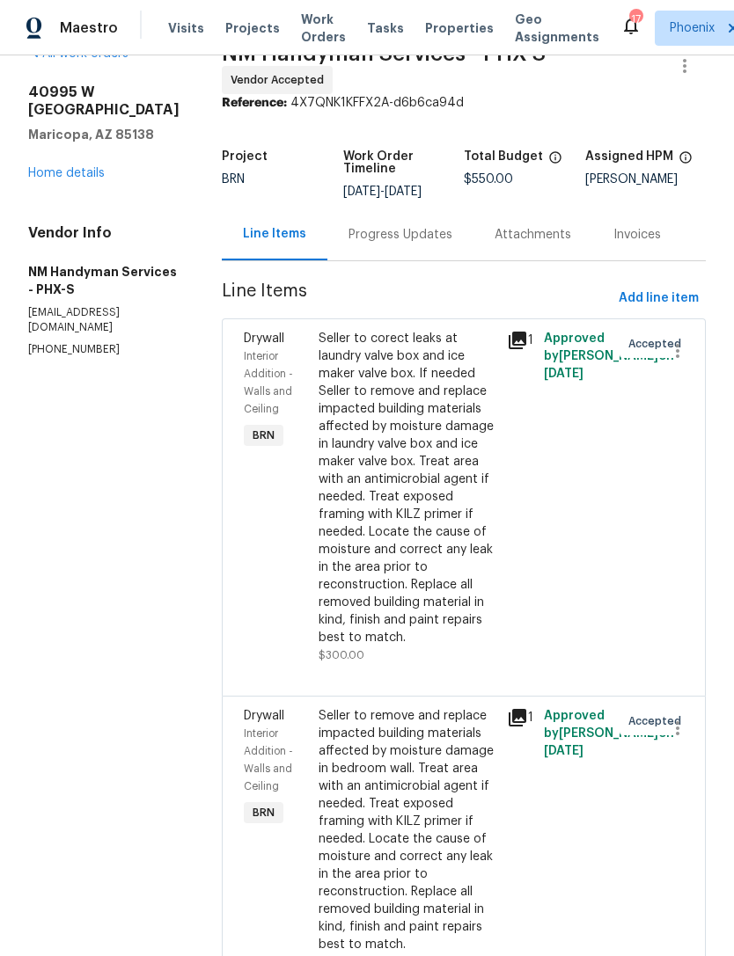
click at [595, 541] on div "Approved by Ananthi Mahendran on 10/8/2025" at bounding box center [575, 497] width 75 height 345
click at [289, 375] on div "Interior Addition - Walls and Ceiling" at bounding box center [276, 382] width 64 height 70
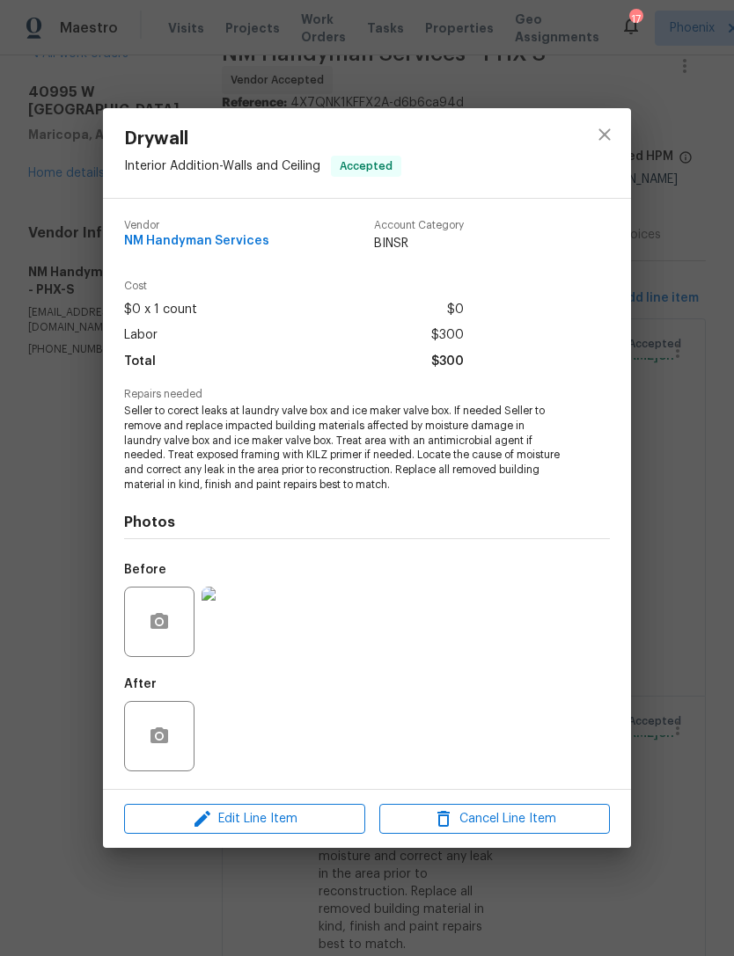
click at [223, 630] on img at bounding box center [236, 622] width 70 height 70
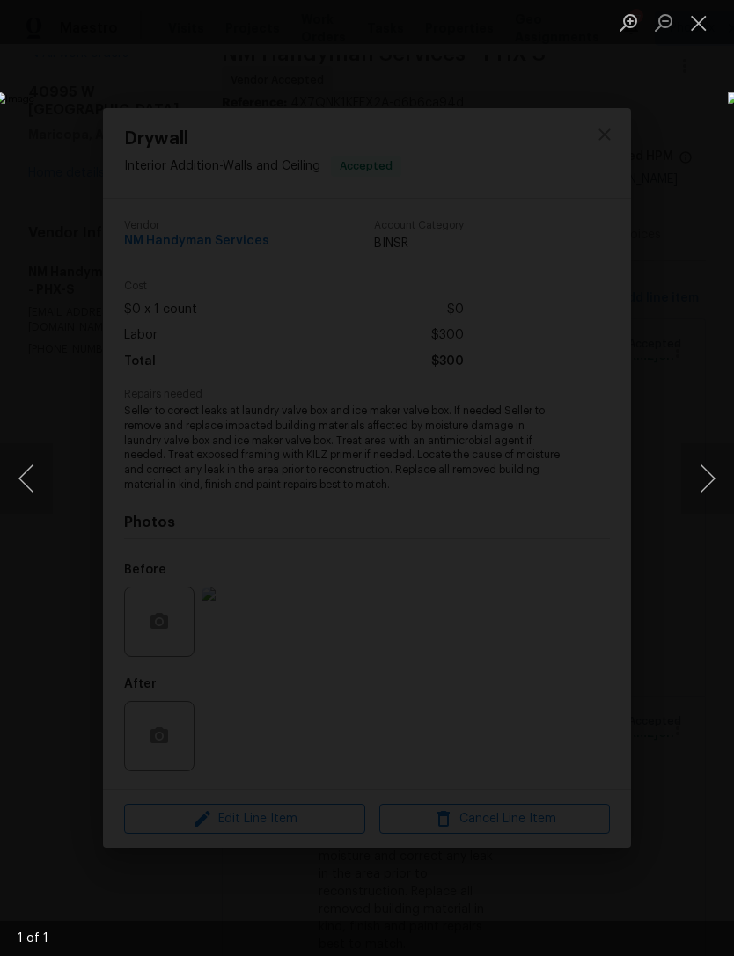
click at [688, 213] on div "Lightbox" at bounding box center [367, 478] width 734 height 956
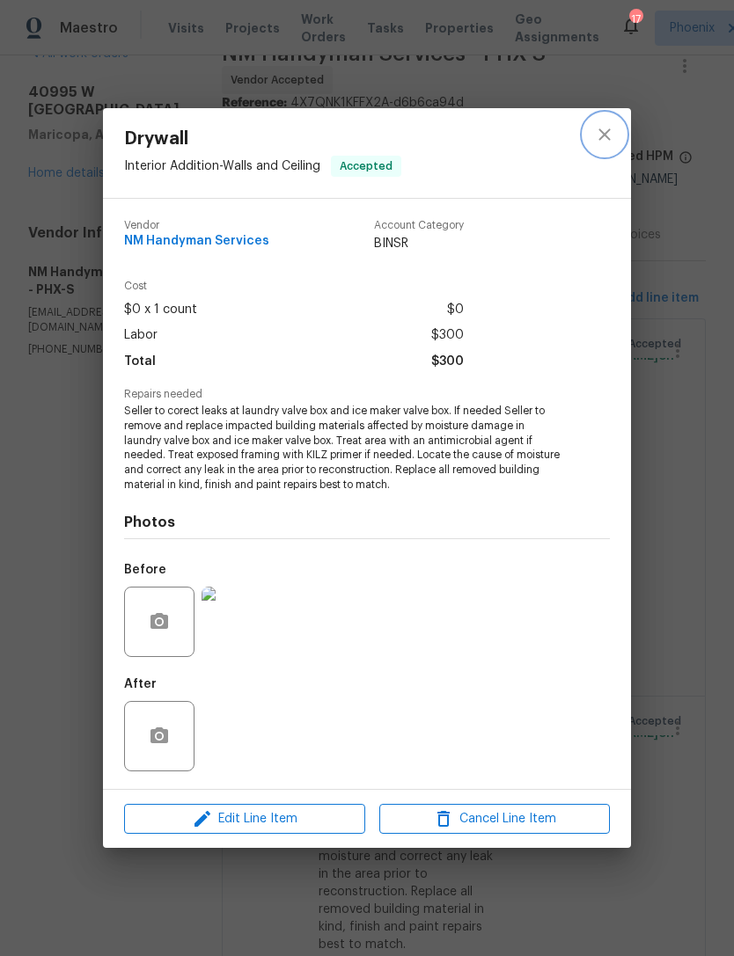
click at [607, 128] on icon "close" at bounding box center [604, 134] width 21 height 21
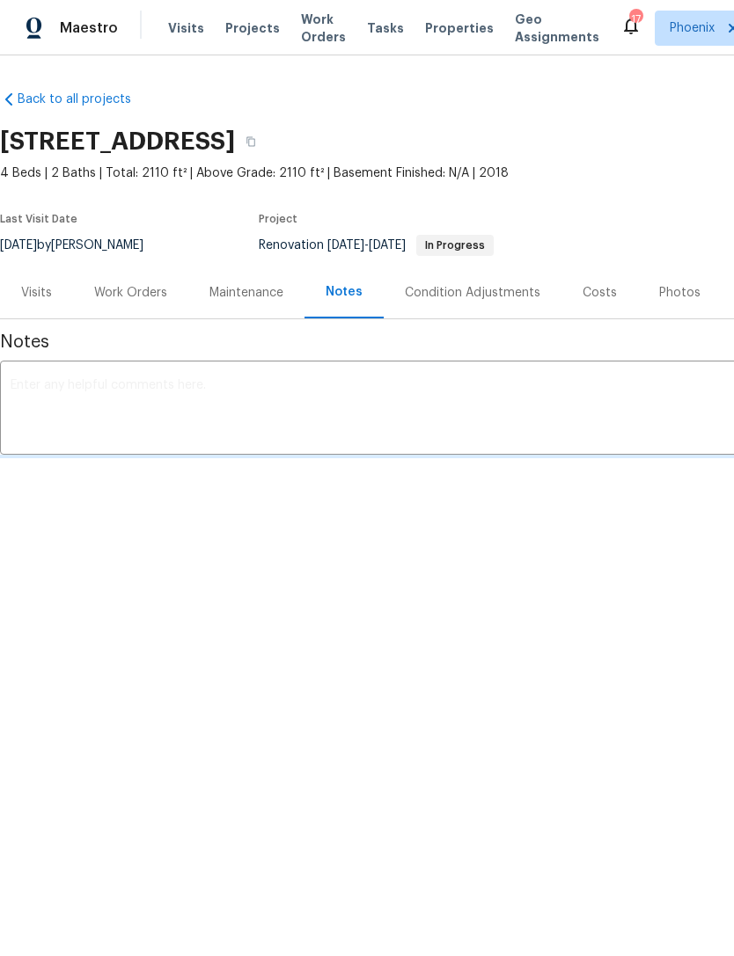
click at [310, 42] on span "Work Orders" at bounding box center [323, 28] width 45 height 35
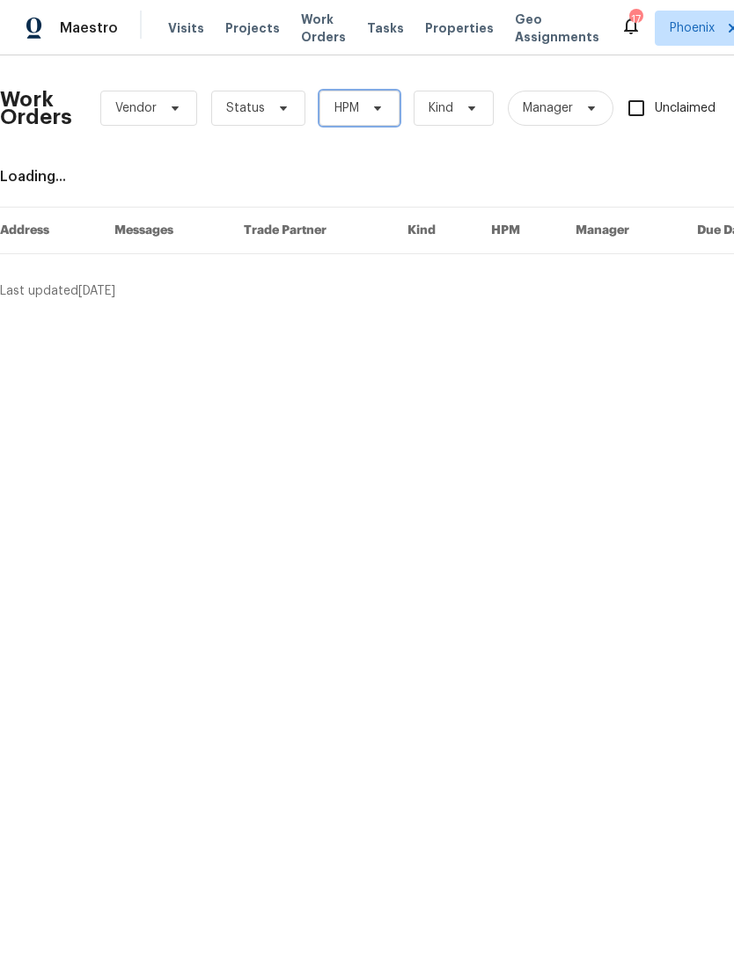
click at [374, 111] on icon at bounding box center [377, 108] width 7 height 4
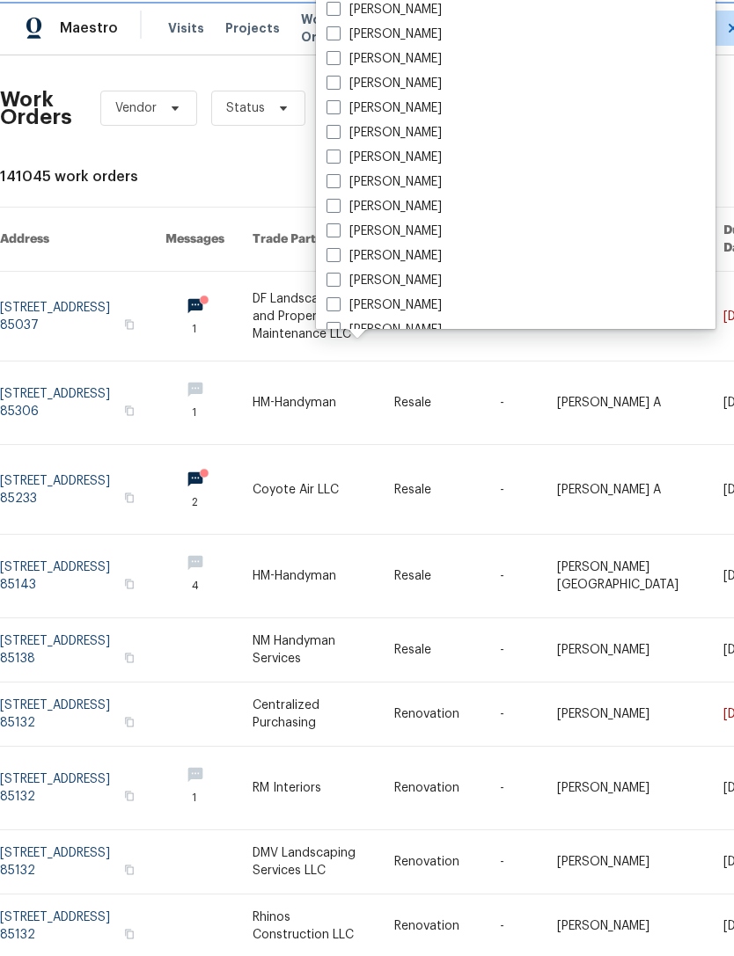
scroll to position [830, 0]
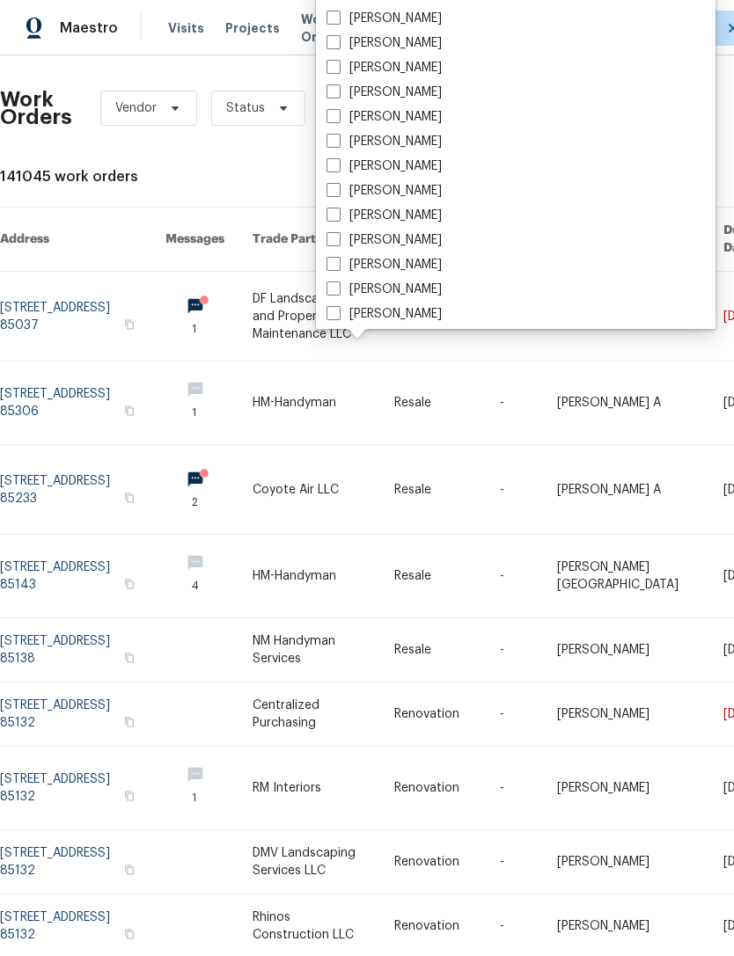
click at [442, 195] on label "[PERSON_NAME]" at bounding box center [383, 191] width 115 height 18
click at [338, 194] on input "[PERSON_NAME]" at bounding box center [331, 187] width 11 height 11
checkbox input "true"
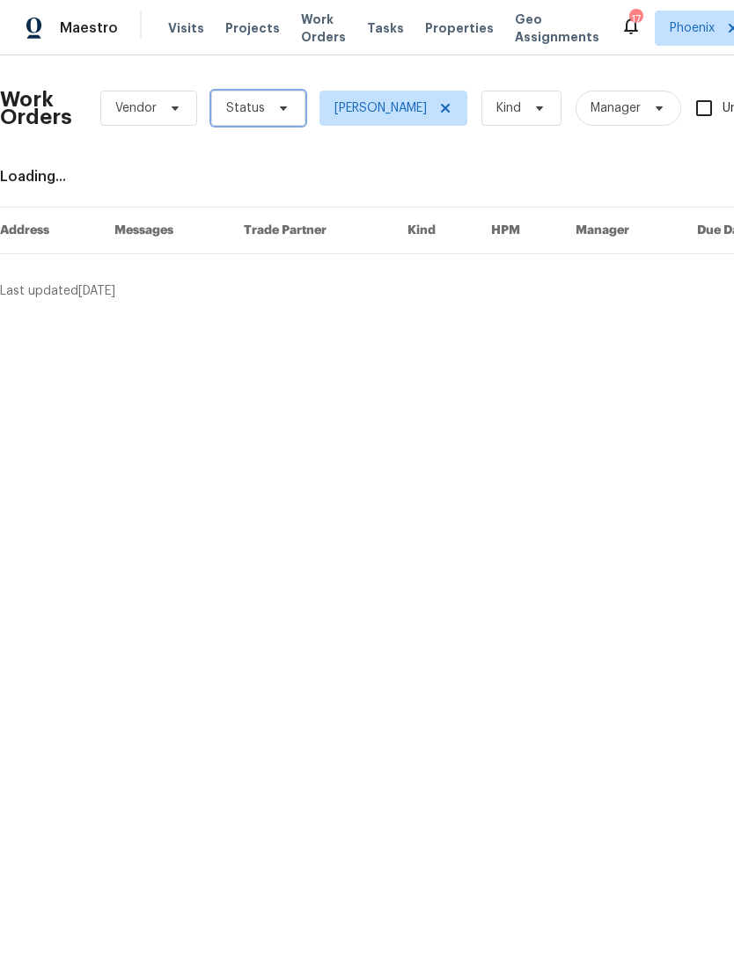
click at [262, 126] on span "Status" at bounding box center [258, 108] width 94 height 35
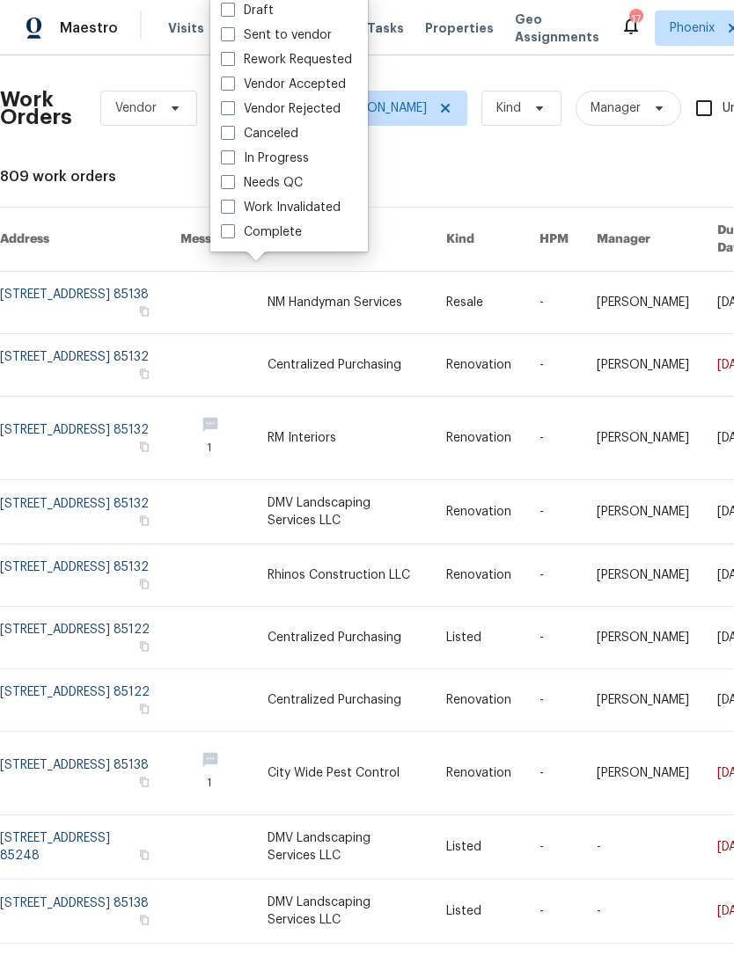
click at [296, 187] on label "Needs QC" at bounding box center [262, 183] width 82 height 18
click at [232, 186] on input "Needs QC" at bounding box center [226, 179] width 11 height 11
checkbox input "true"
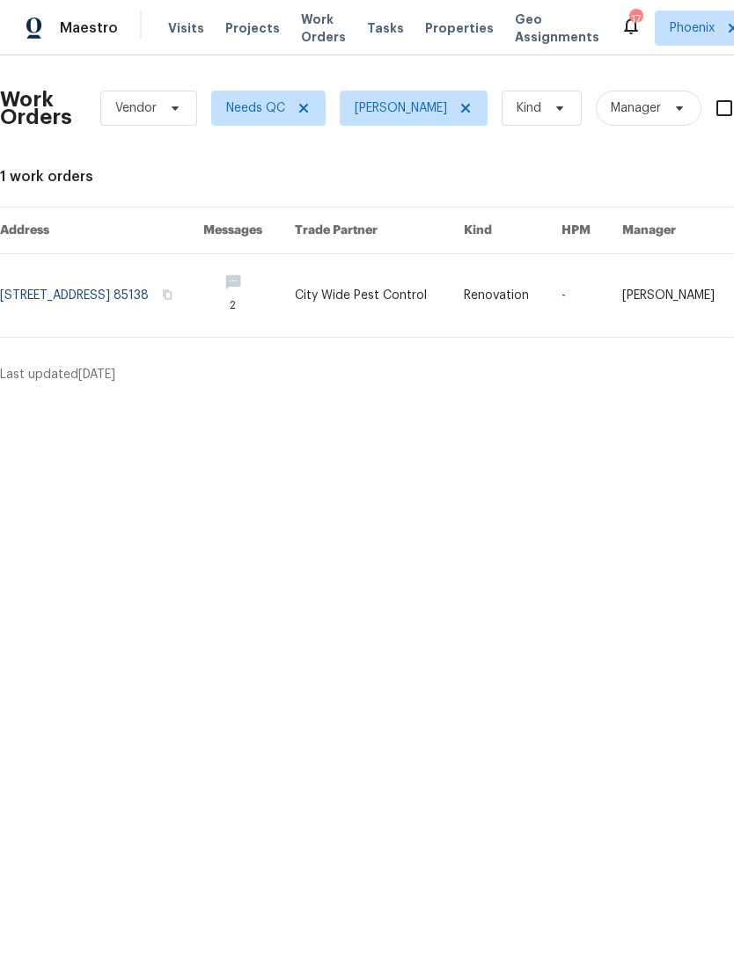
click at [163, 296] on link at bounding box center [101, 295] width 203 height 83
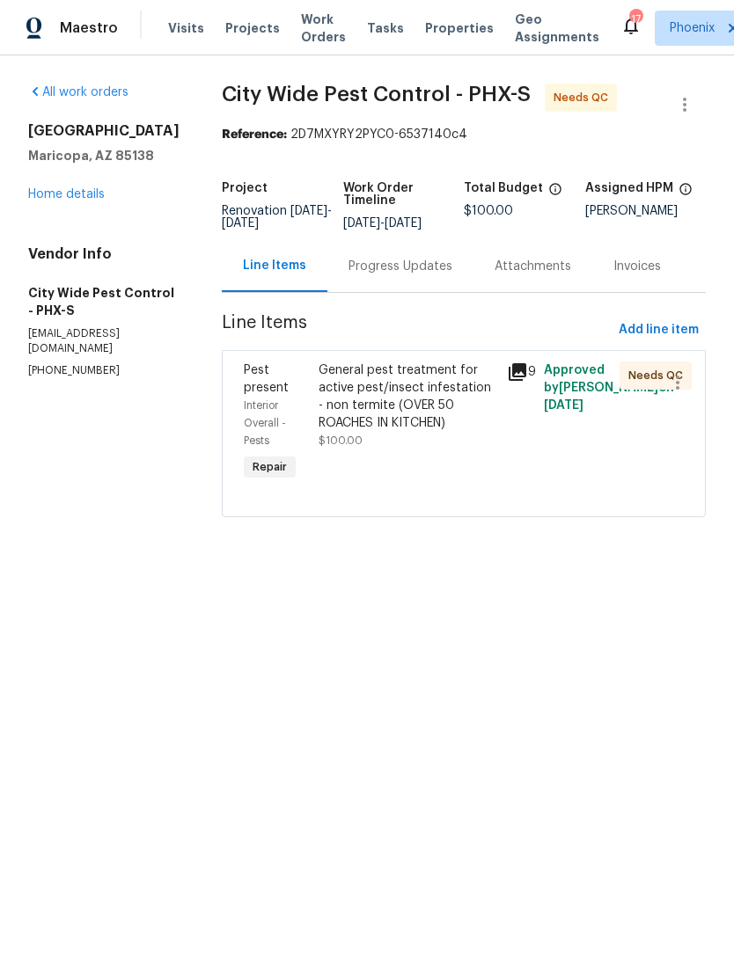
click at [464, 414] on div "General pest treatment for active pest/insect infestation - non termite (OVER 5…" at bounding box center [406, 397] width 177 height 70
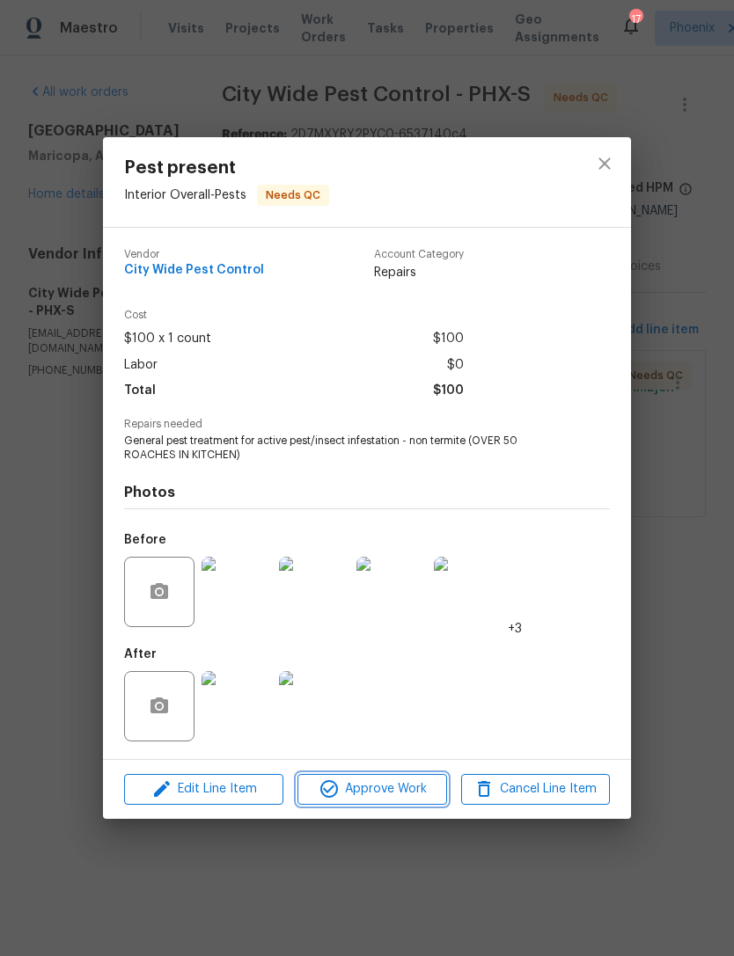
click at [409, 790] on span "Approve Work" at bounding box center [372, 790] width 138 height 22
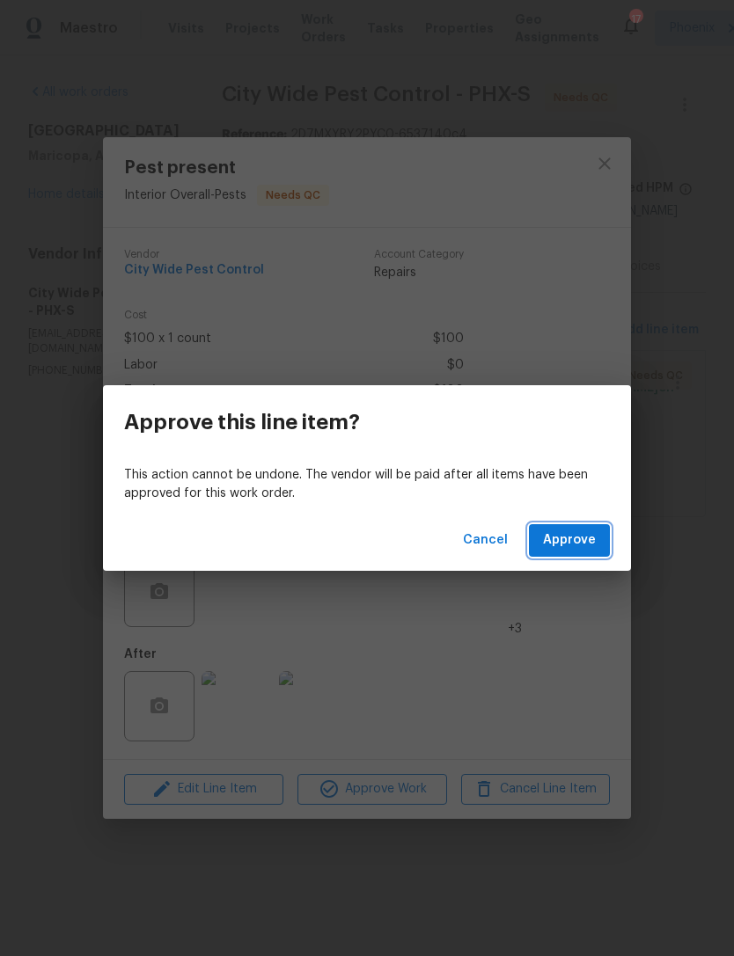
click at [583, 538] on span "Approve" at bounding box center [569, 541] width 53 height 22
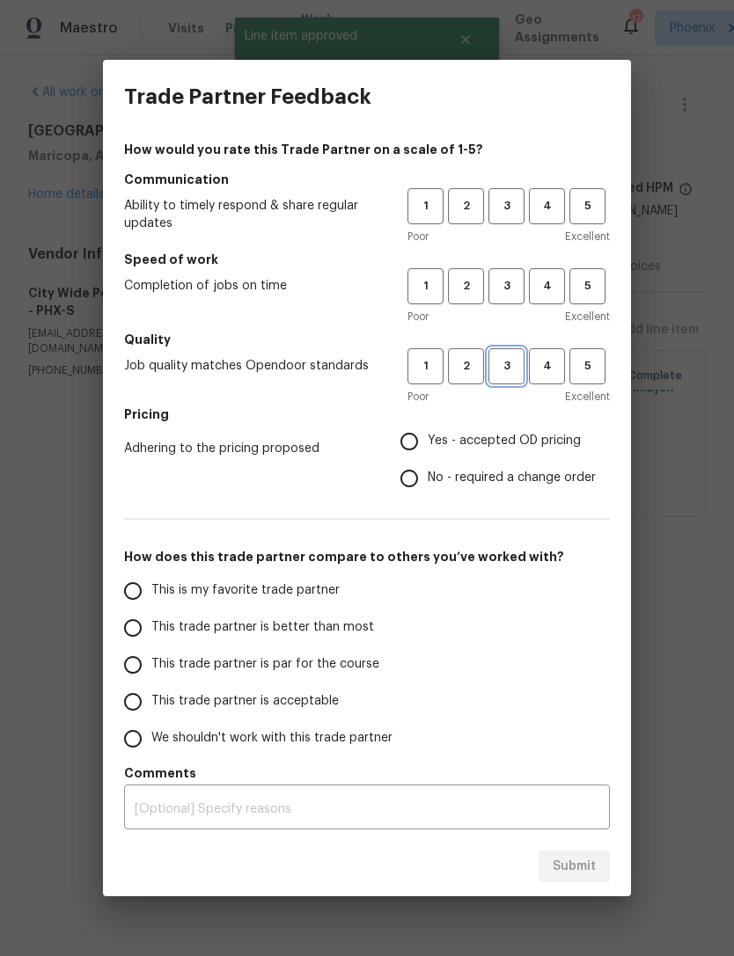
click at [508, 365] on span "3" at bounding box center [506, 366] width 33 height 20
click at [514, 295] on span "3" at bounding box center [506, 286] width 33 height 20
click at [514, 196] on span "3" at bounding box center [506, 206] width 33 height 20
click at [413, 432] on input "Yes - accepted OD pricing" at bounding box center [409, 441] width 37 height 37
radio input "true"
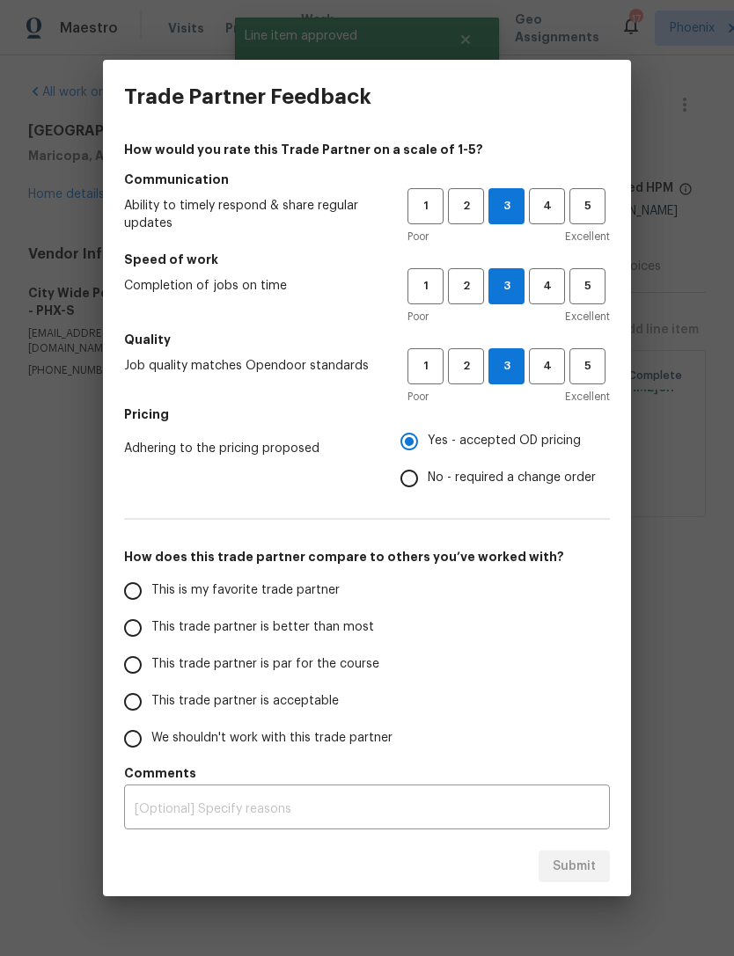
click at [133, 589] on input "This is my favorite trade partner" at bounding box center [132, 591] width 37 height 37
click at [583, 867] on span "Submit" at bounding box center [573, 867] width 43 height 22
radio input "true"
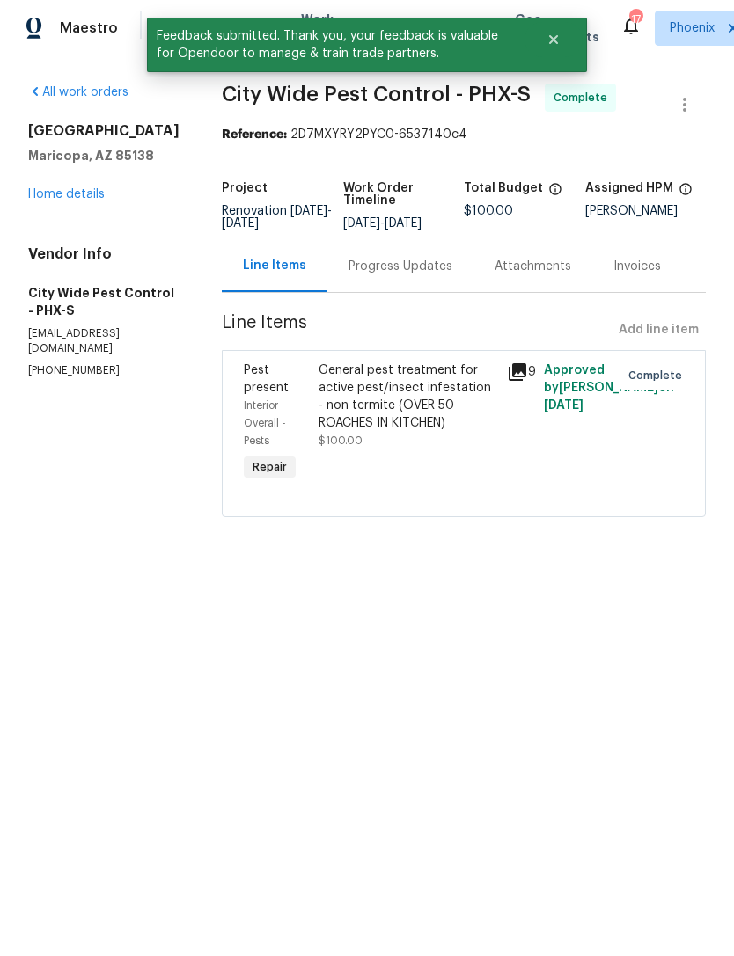
click at [84, 201] on link "Home details" at bounding box center [66, 194] width 77 height 12
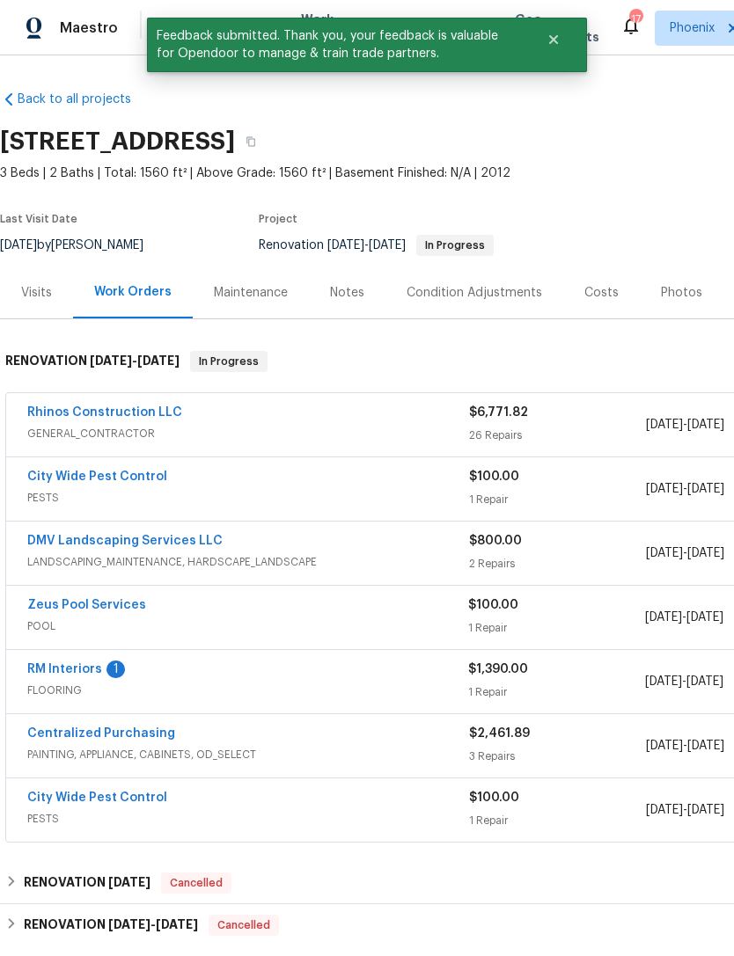
click at [97, 676] on link "RM Interiors" at bounding box center [64, 669] width 75 height 12
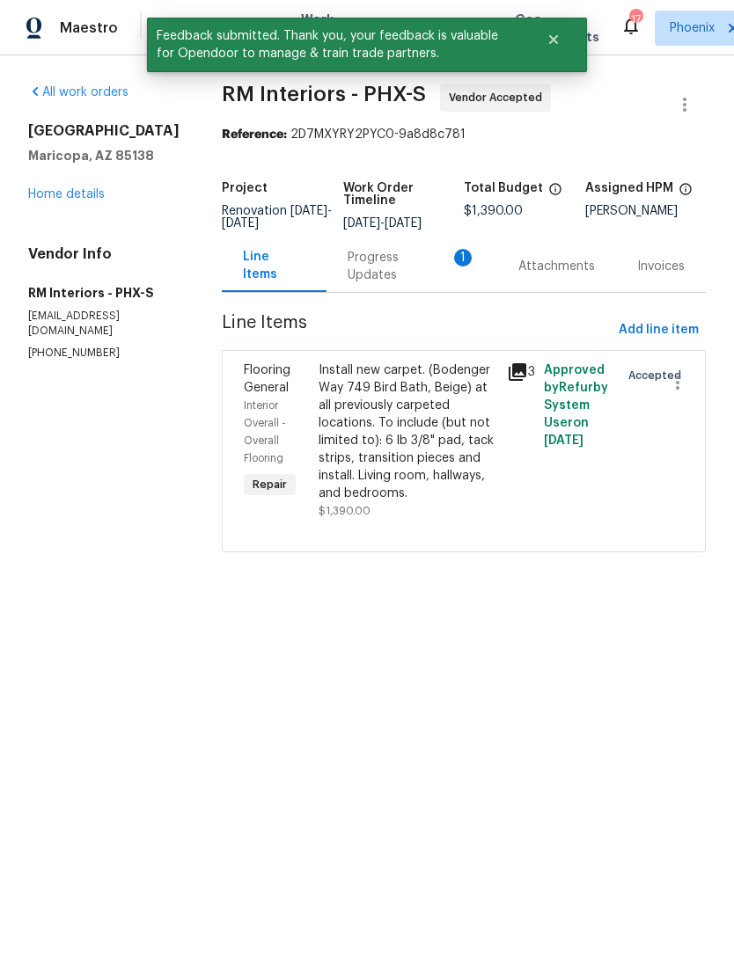
click at [416, 282] on div "Progress Updates 1" at bounding box center [411, 266] width 128 height 35
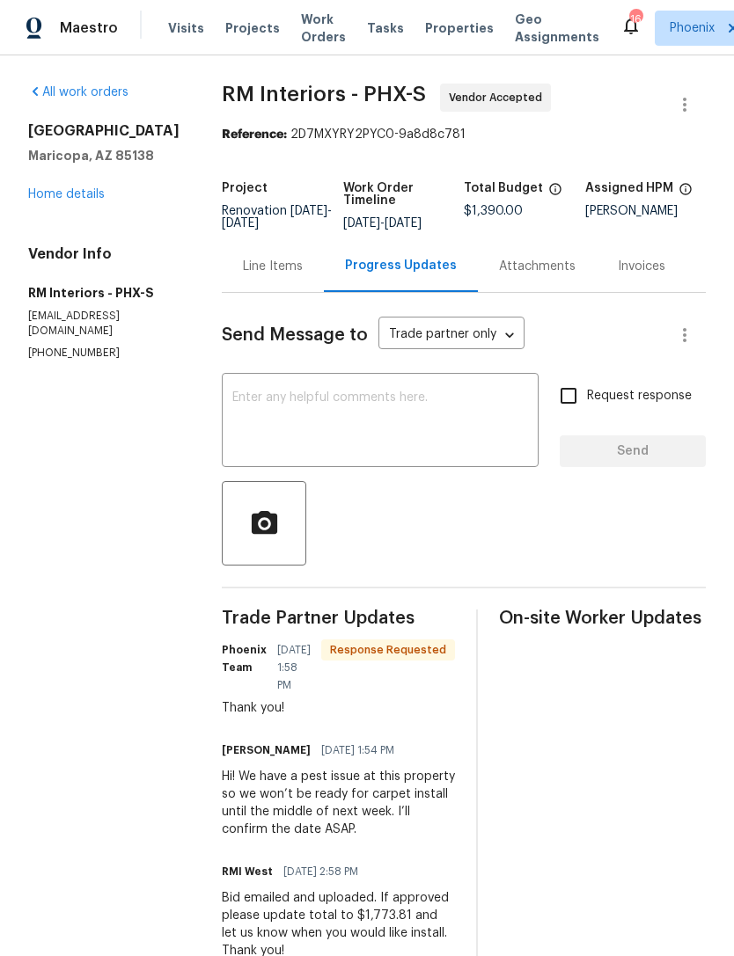
click at [88, 201] on link "Home details" at bounding box center [66, 194] width 77 height 12
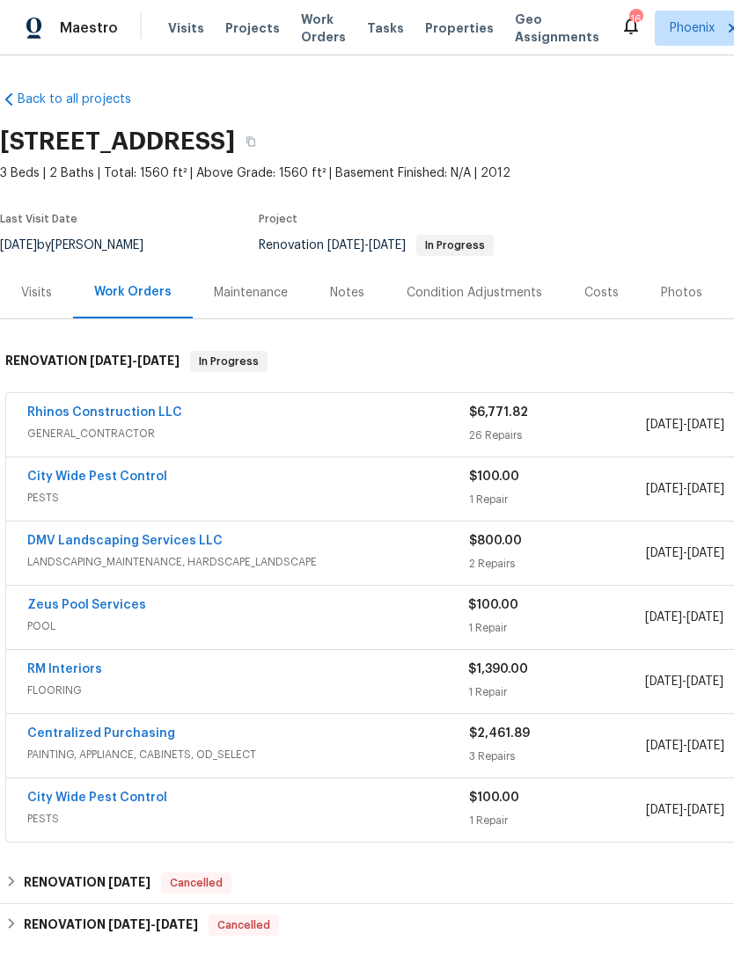
click at [309, 40] on span "Work Orders" at bounding box center [323, 28] width 45 height 35
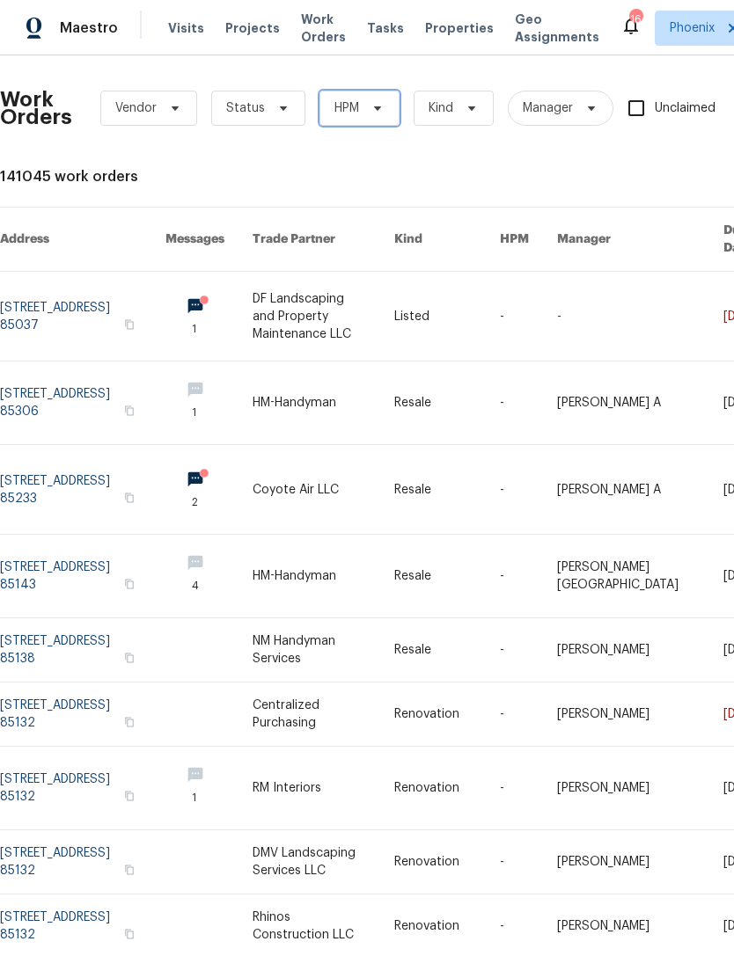
click at [360, 126] on span "HPM" at bounding box center [359, 108] width 80 height 35
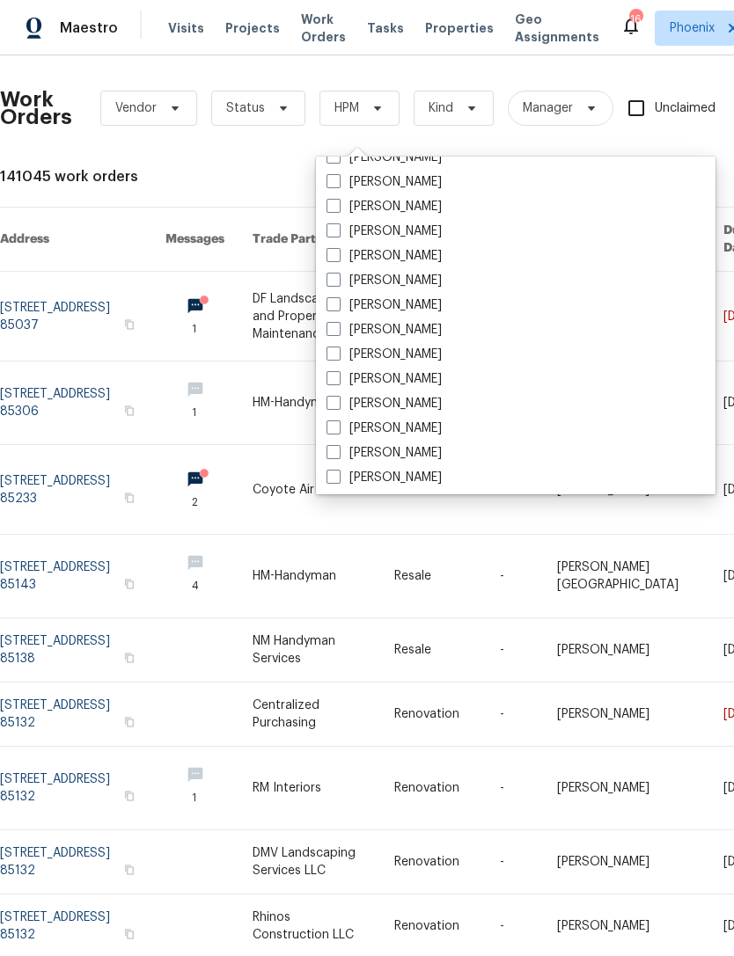
scroll to position [706, 0]
click at [442, 478] on label "[PERSON_NAME]" at bounding box center [383, 480] width 115 height 18
click at [338, 478] on input "[PERSON_NAME]" at bounding box center [331, 476] width 11 height 11
checkbox input "true"
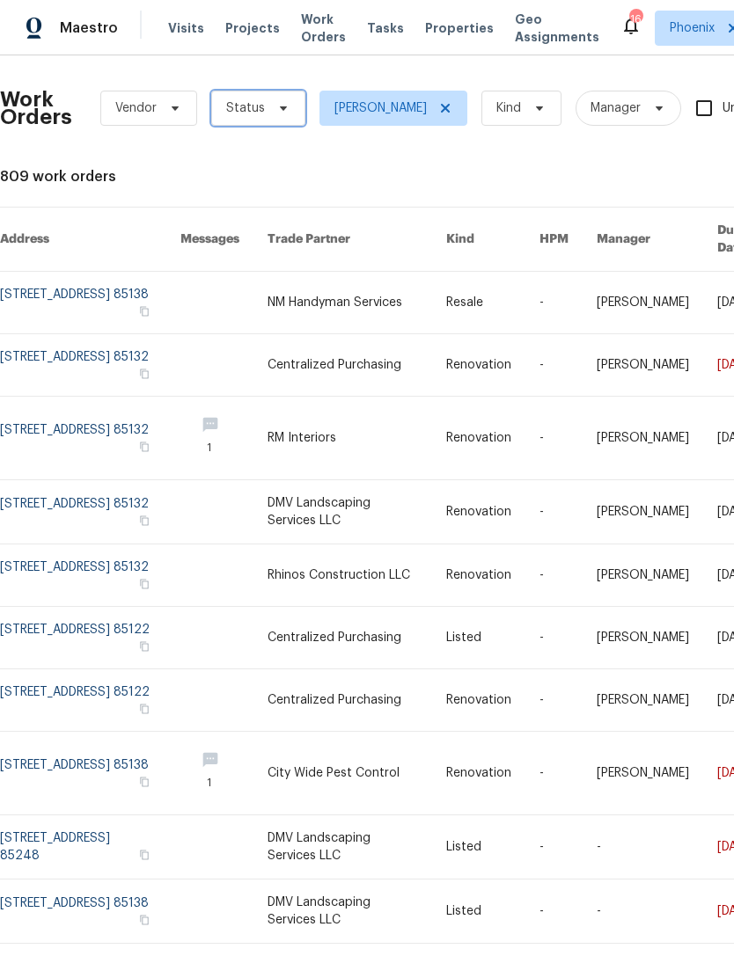
click at [276, 115] on icon at bounding box center [283, 108] width 14 height 14
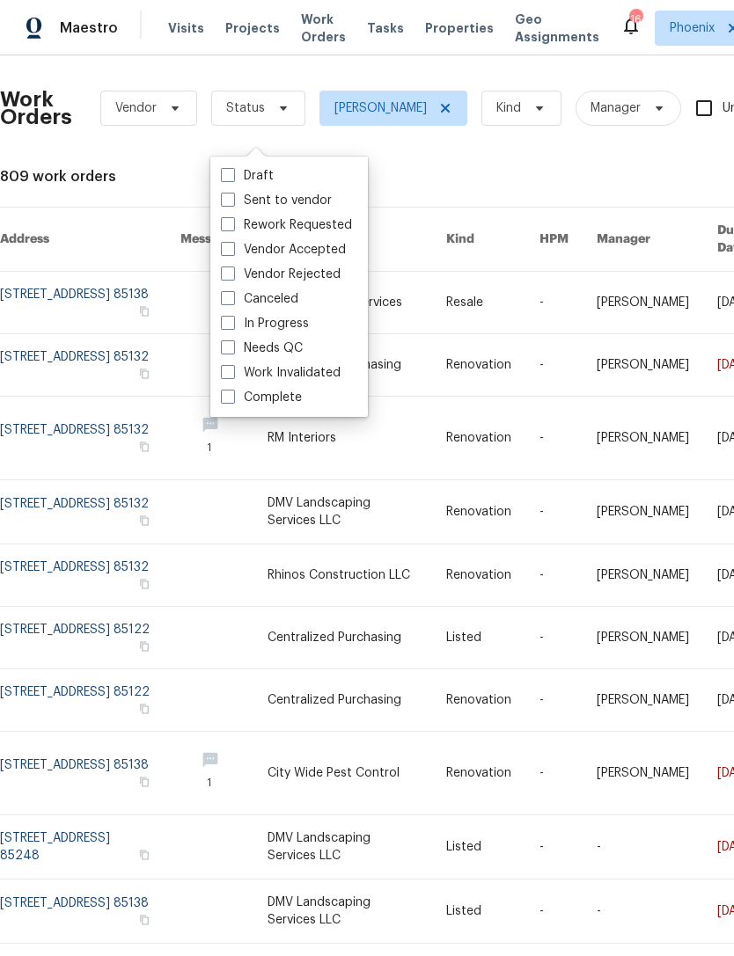
click at [299, 342] on label "Needs QC" at bounding box center [262, 349] width 82 height 18
click at [232, 342] on input "Needs QC" at bounding box center [226, 345] width 11 height 11
checkbox input "true"
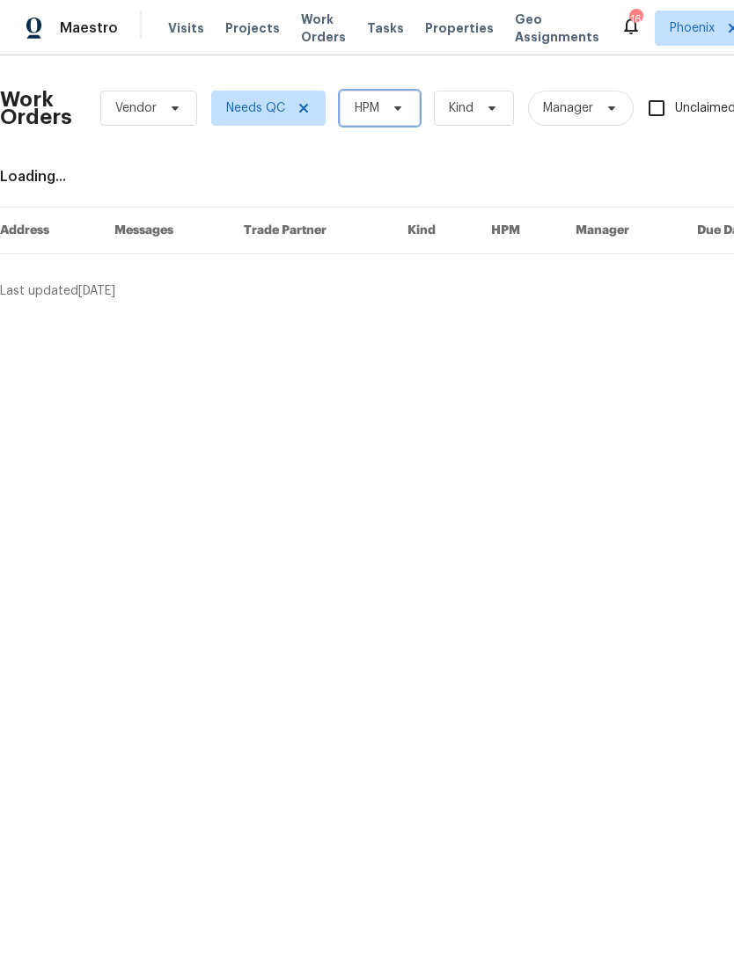
click at [398, 126] on span "HPM" at bounding box center [380, 108] width 80 height 35
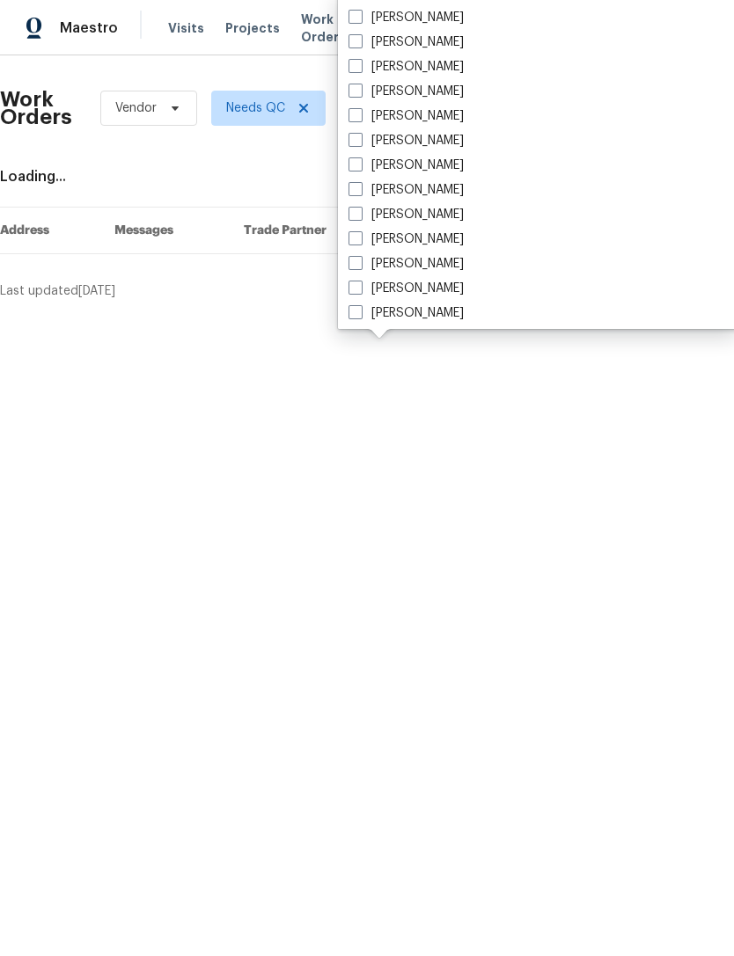
scroll to position [868, 0]
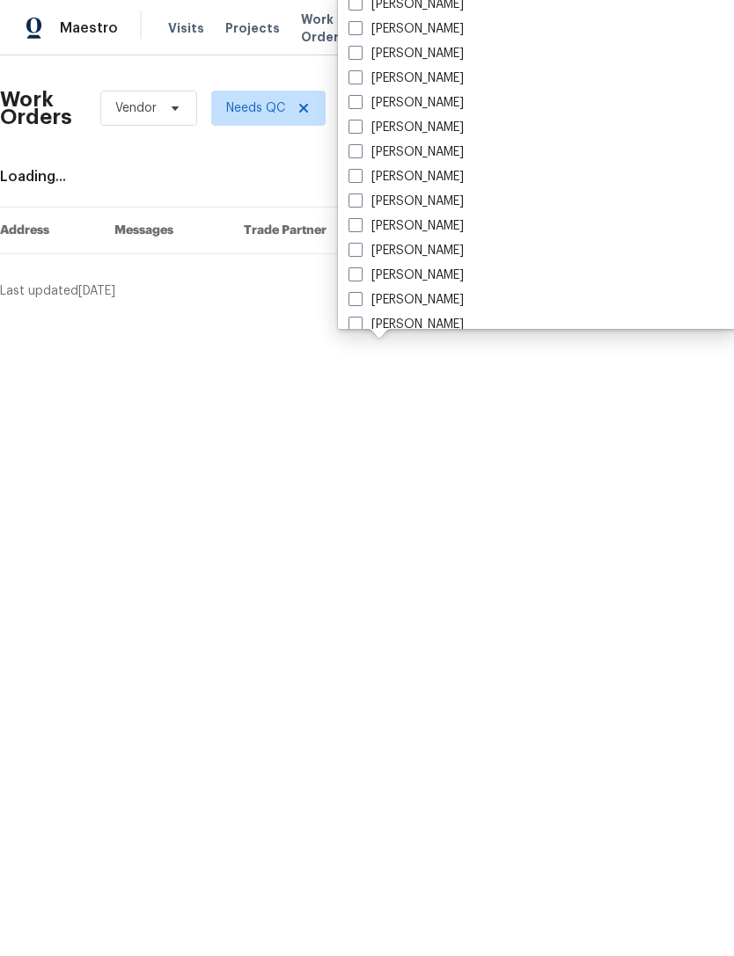
click at [464, 158] on label "[PERSON_NAME]" at bounding box center [405, 152] width 115 height 18
click at [360, 155] on input "[PERSON_NAME]" at bounding box center [353, 148] width 11 height 11
checkbox input "true"
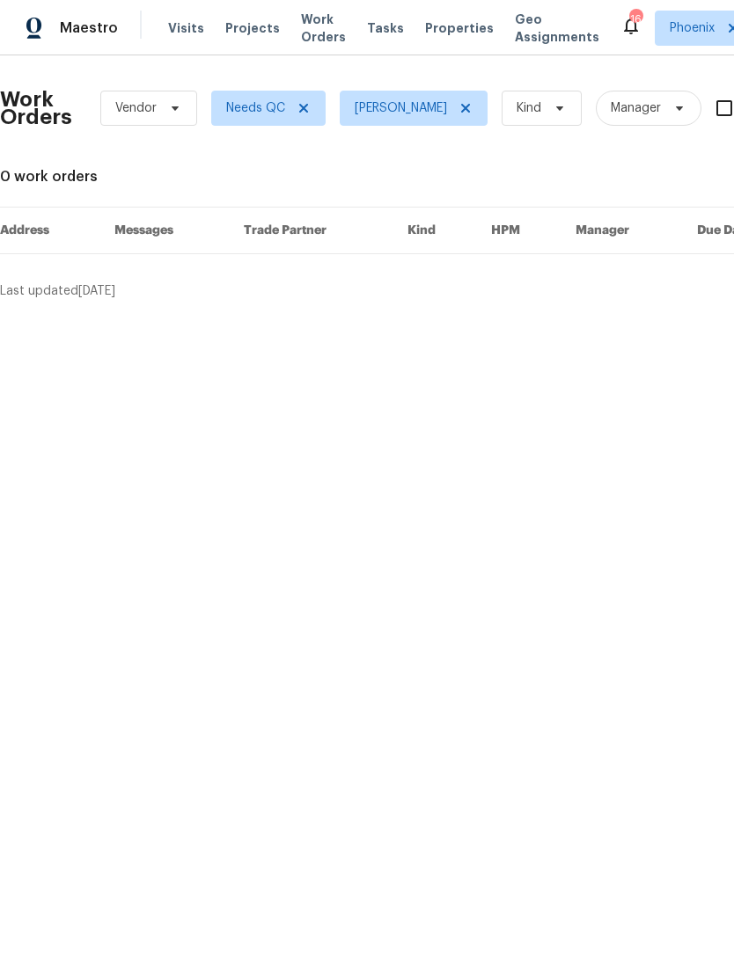
click at [316, 40] on span "Work Orders" at bounding box center [323, 28] width 45 height 35
click at [308, 115] on icon at bounding box center [303, 108] width 14 height 14
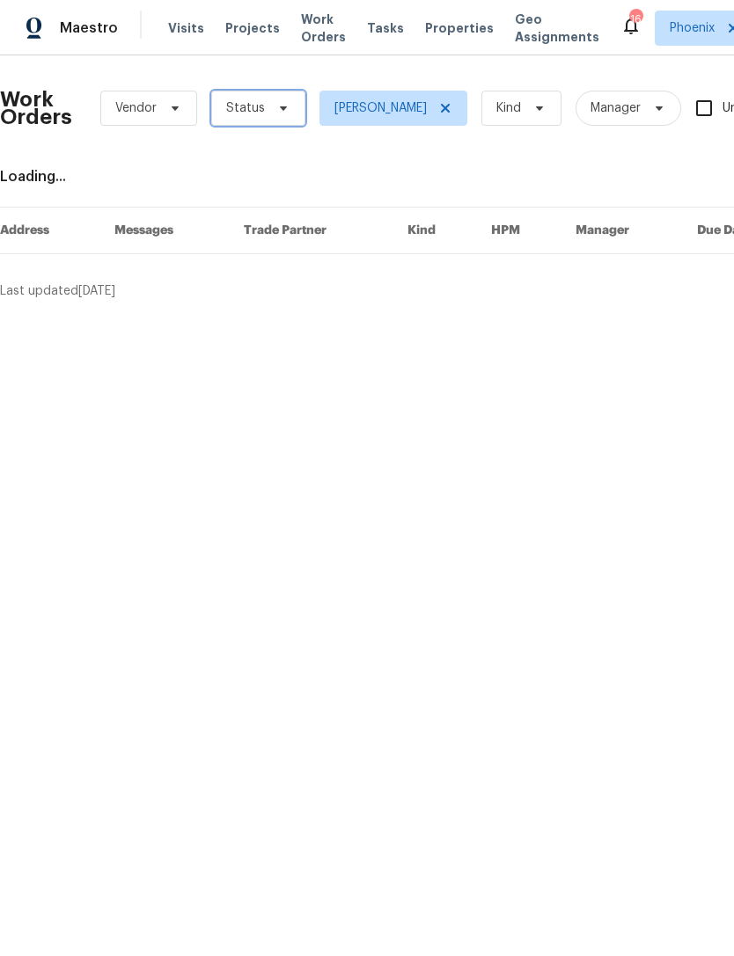
click at [281, 115] on icon at bounding box center [283, 108] width 14 height 14
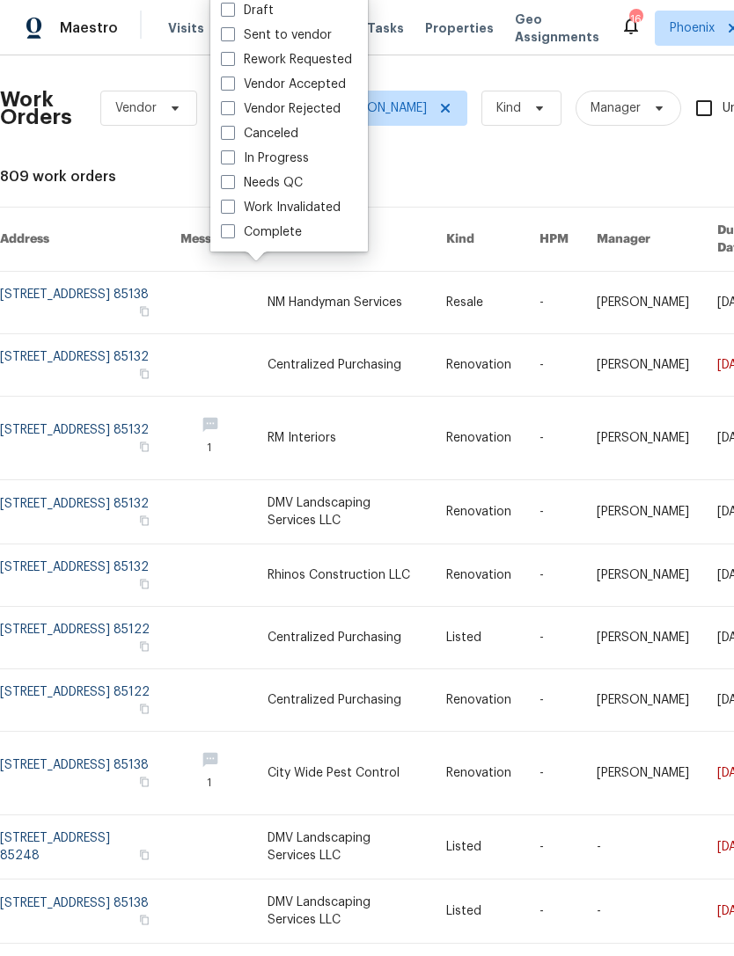
click at [301, 190] on label "Needs QC" at bounding box center [262, 183] width 82 height 18
click at [232, 186] on input "Needs QC" at bounding box center [226, 179] width 11 height 11
checkbox input "true"
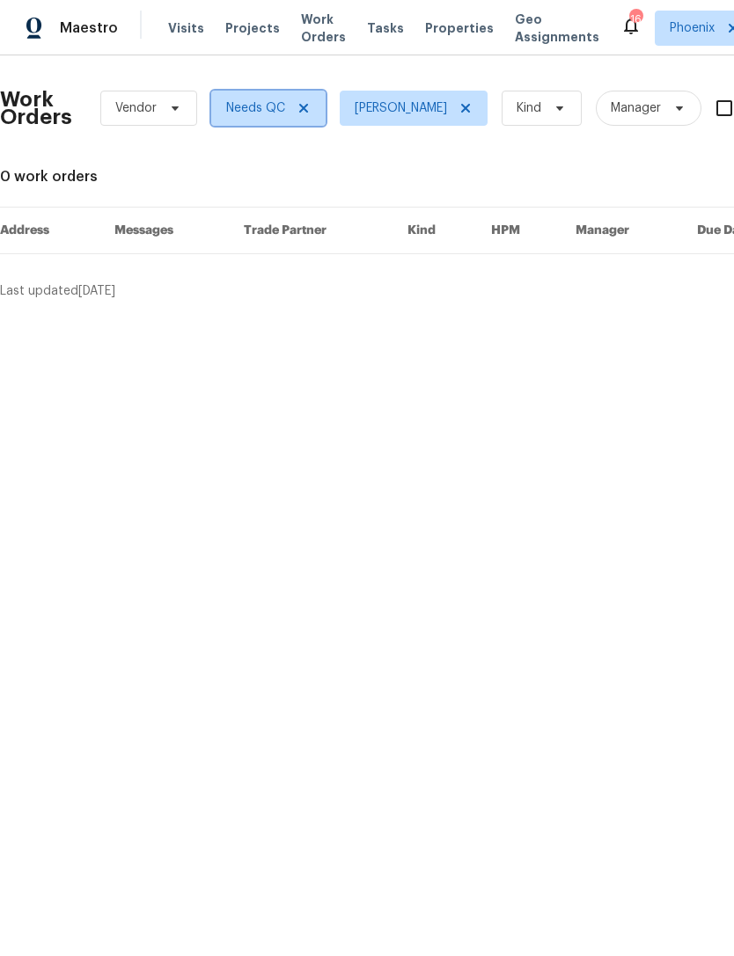
click at [304, 115] on icon at bounding box center [303, 108] width 14 height 14
